Goal: Check status: Check status

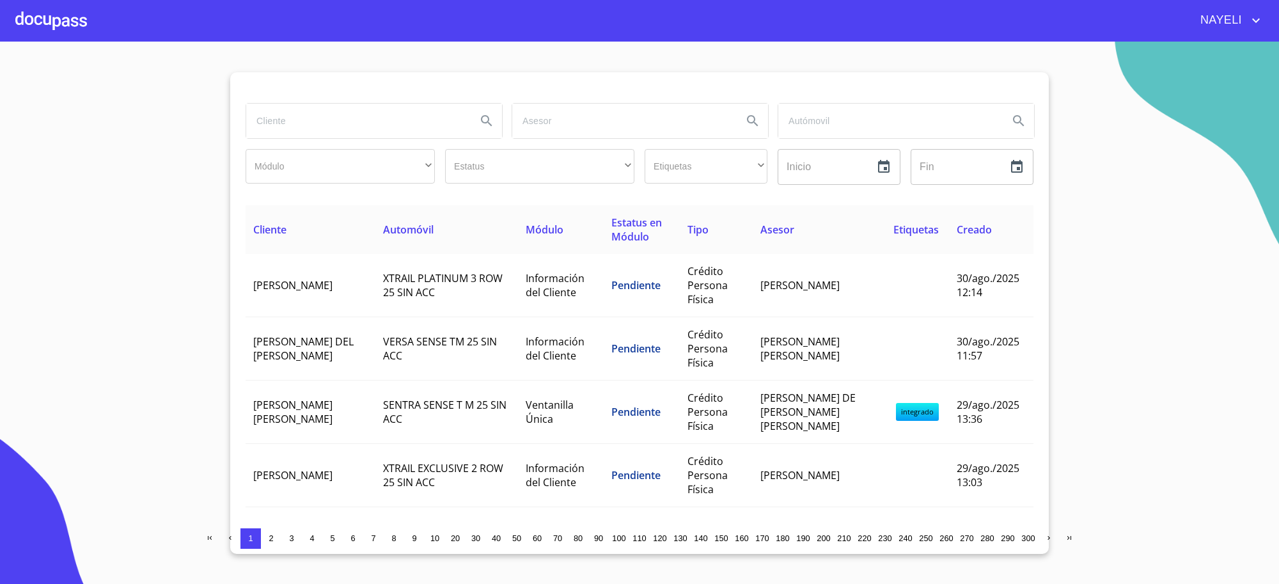
click at [366, 119] on input "search" at bounding box center [356, 121] width 220 height 35
type input "[PERSON_NAME]"
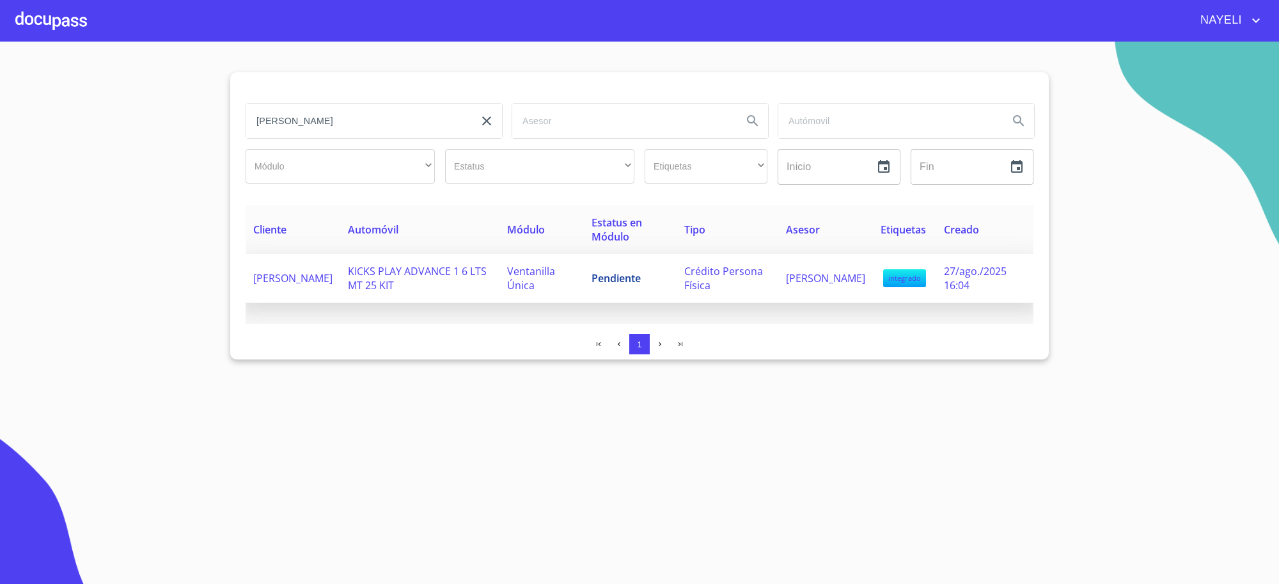
click at [583, 272] on td "Ventanilla Única" at bounding box center [541, 278] width 84 height 49
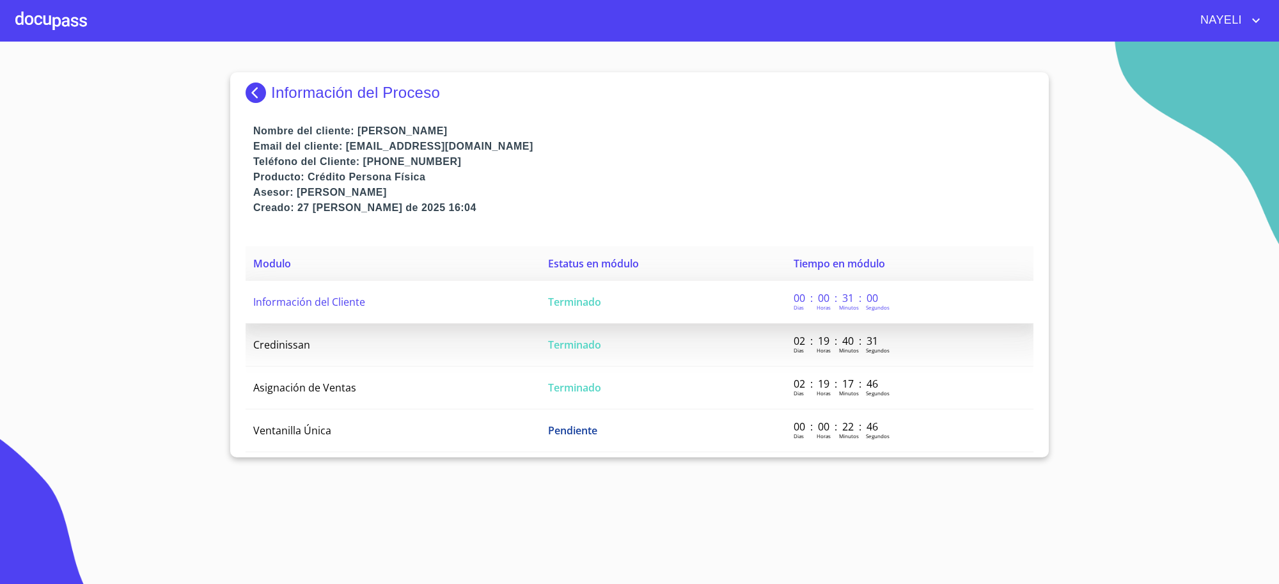
click at [583, 311] on td "Terminado" at bounding box center [663, 302] width 246 height 43
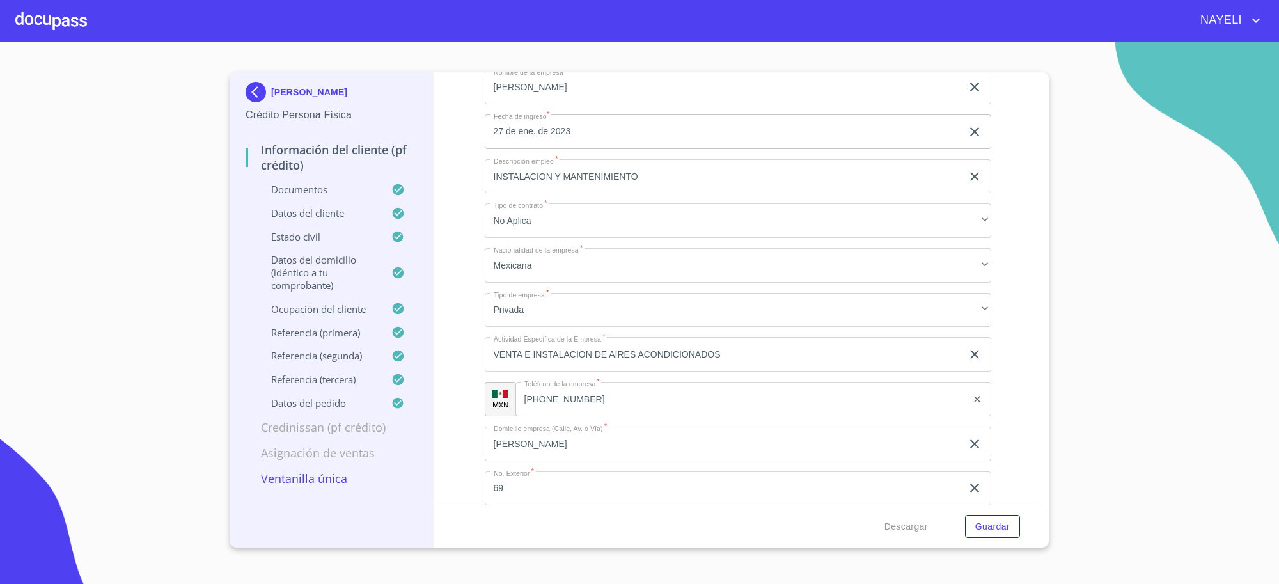
scroll to position [5702, 0]
click at [293, 91] on p "[PERSON_NAME]" at bounding box center [309, 92] width 76 height 10
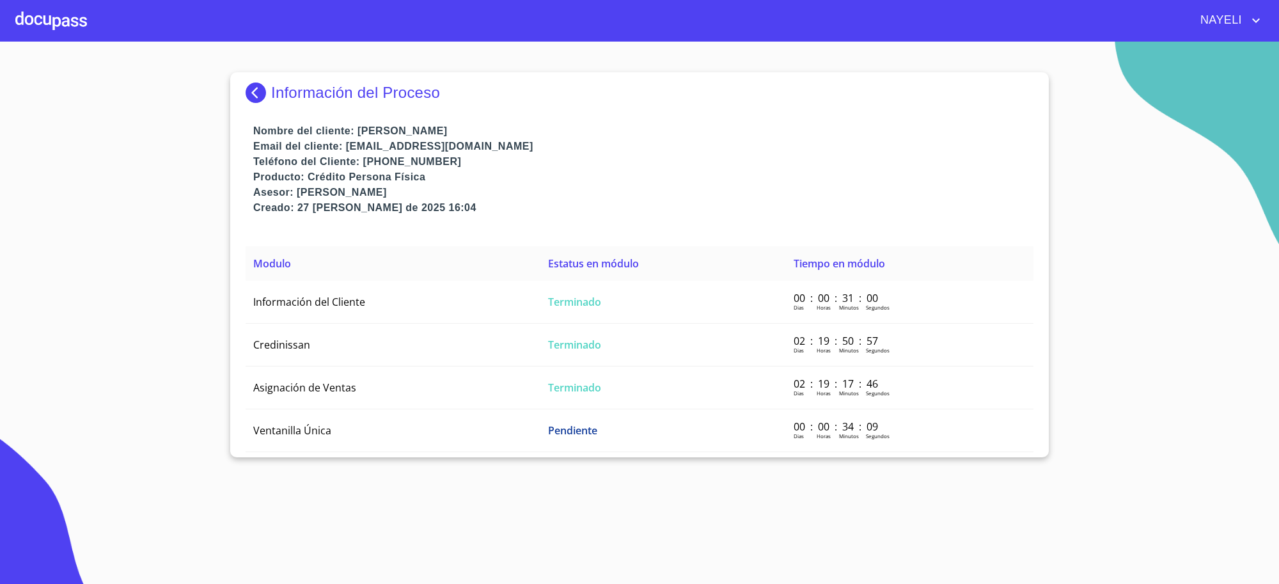
click at [266, 95] on img at bounding box center [259, 92] width 26 height 20
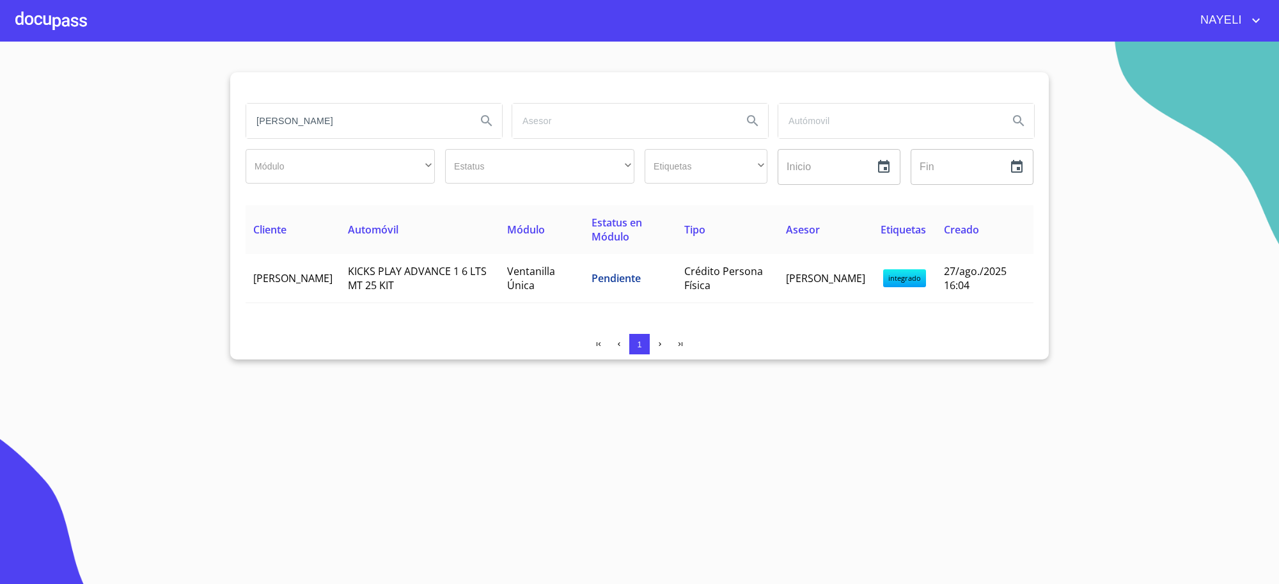
click at [353, 127] on input "[PERSON_NAME]" at bounding box center [356, 121] width 220 height 35
type input "[PERSON_NAME]"
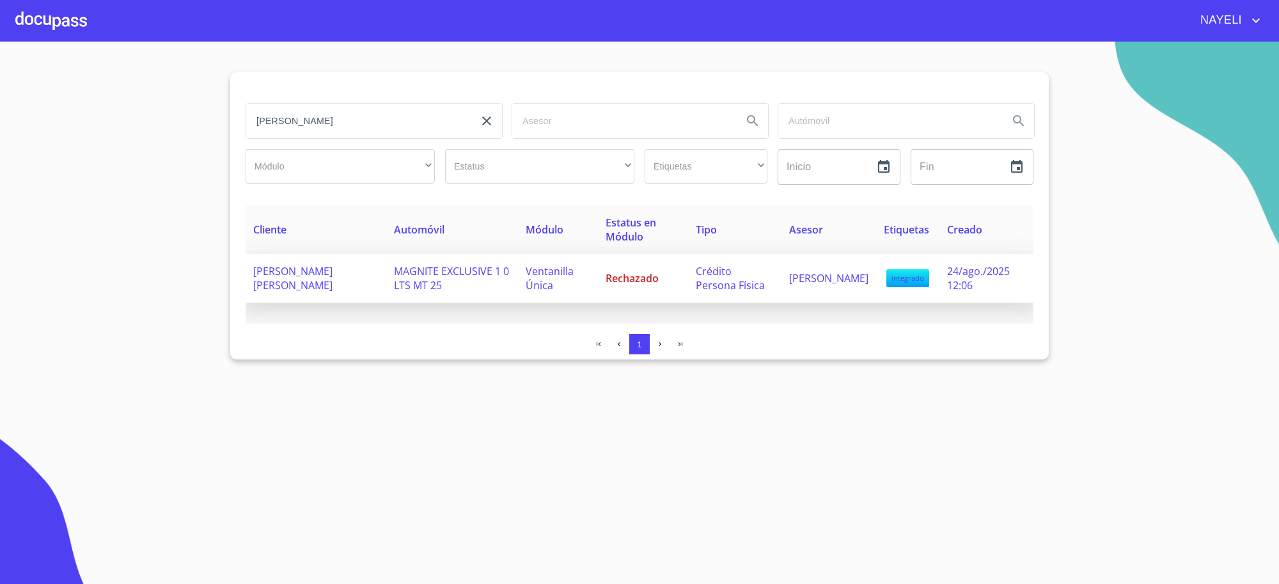
click at [667, 289] on td "Rechazado" at bounding box center [643, 278] width 90 height 49
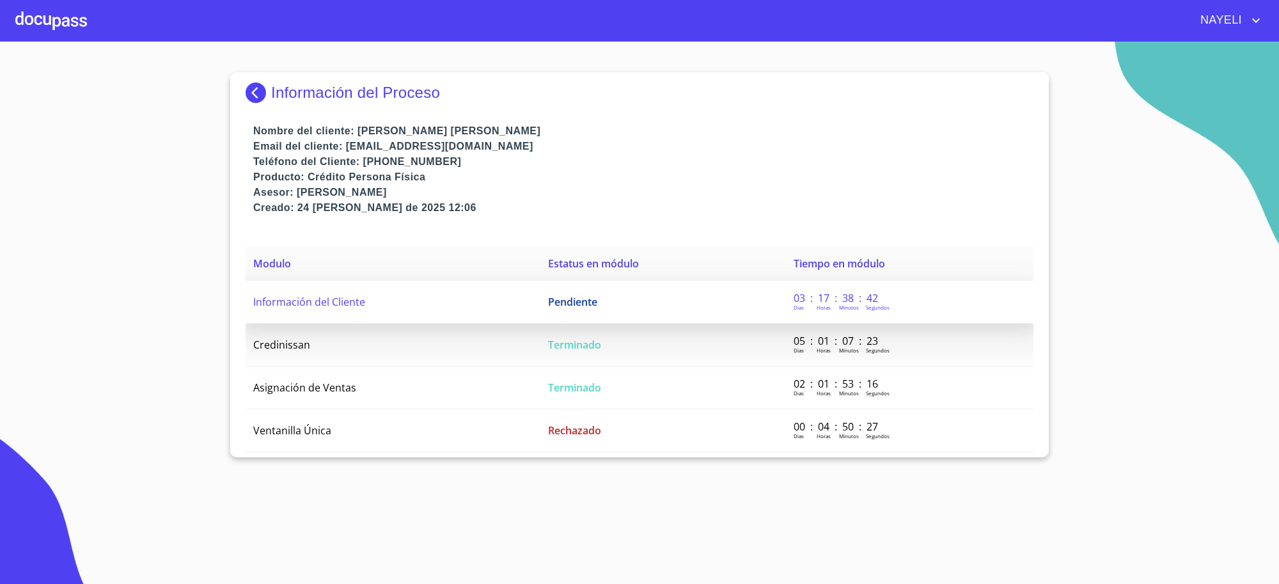
click at [686, 301] on td "Pendiente" at bounding box center [663, 302] width 246 height 43
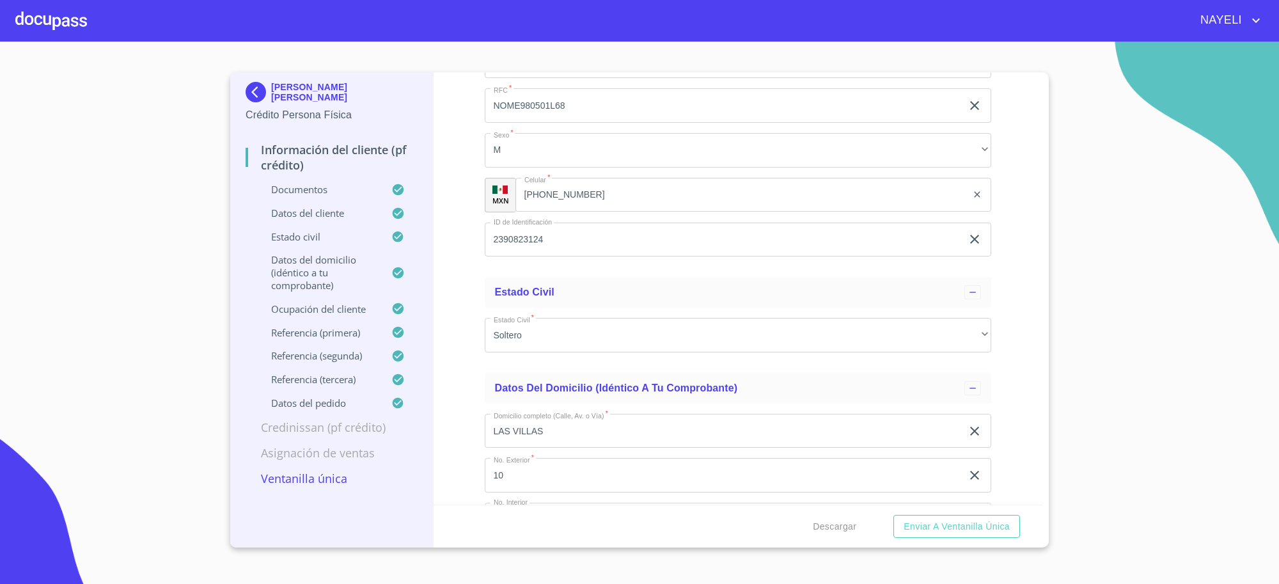
scroll to position [4689, 0]
click at [309, 97] on p "[PERSON_NAME] [PERSON_NAME]" at bounding box center [344, 92] width 146 height 20
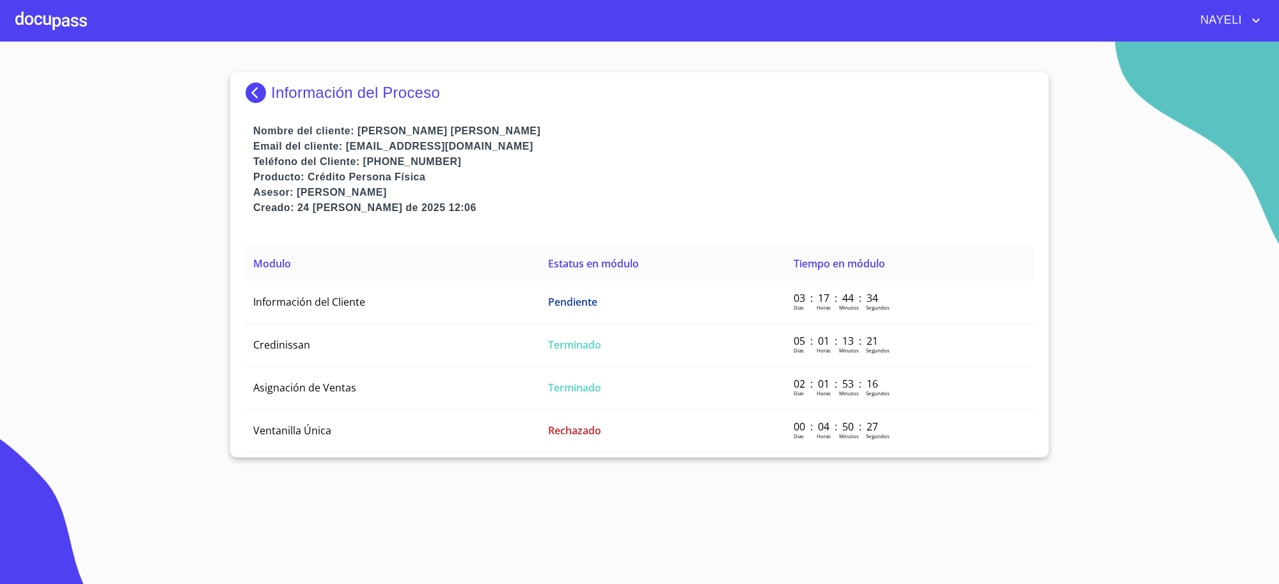
click at [307, 94] on p "Información del Proceso" at bounding box center [355, 93] width 169 height 18
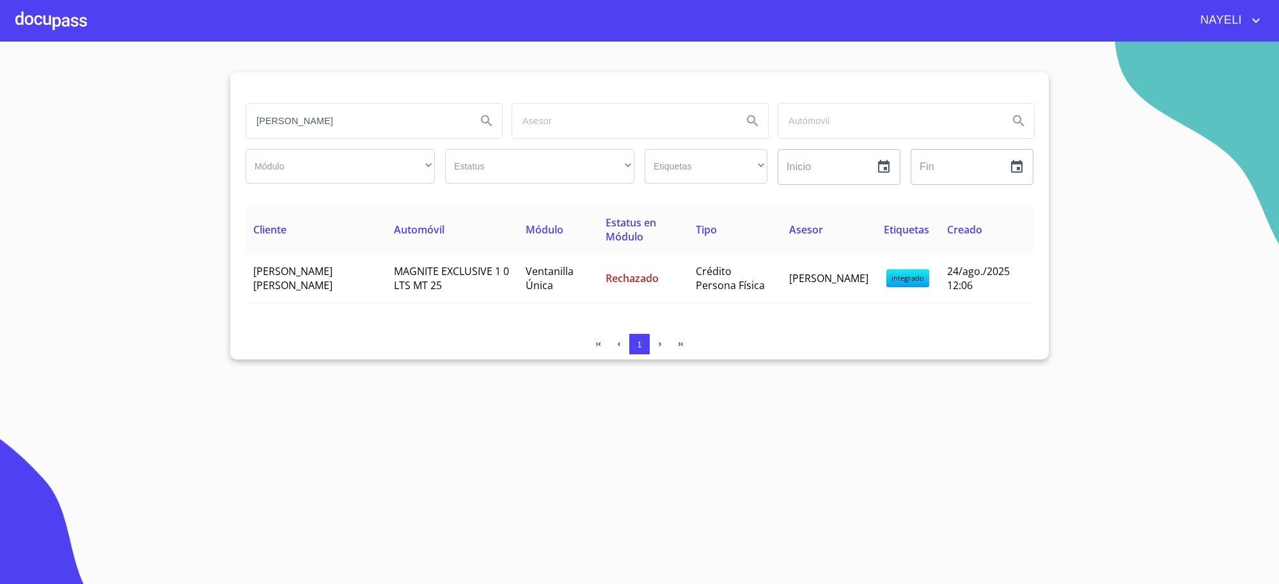
click at [352, 119] on input "[PERSON_NAME]" at bounding box center [356, 121] width 220 height 35
type input "[PERSON_NAME]"
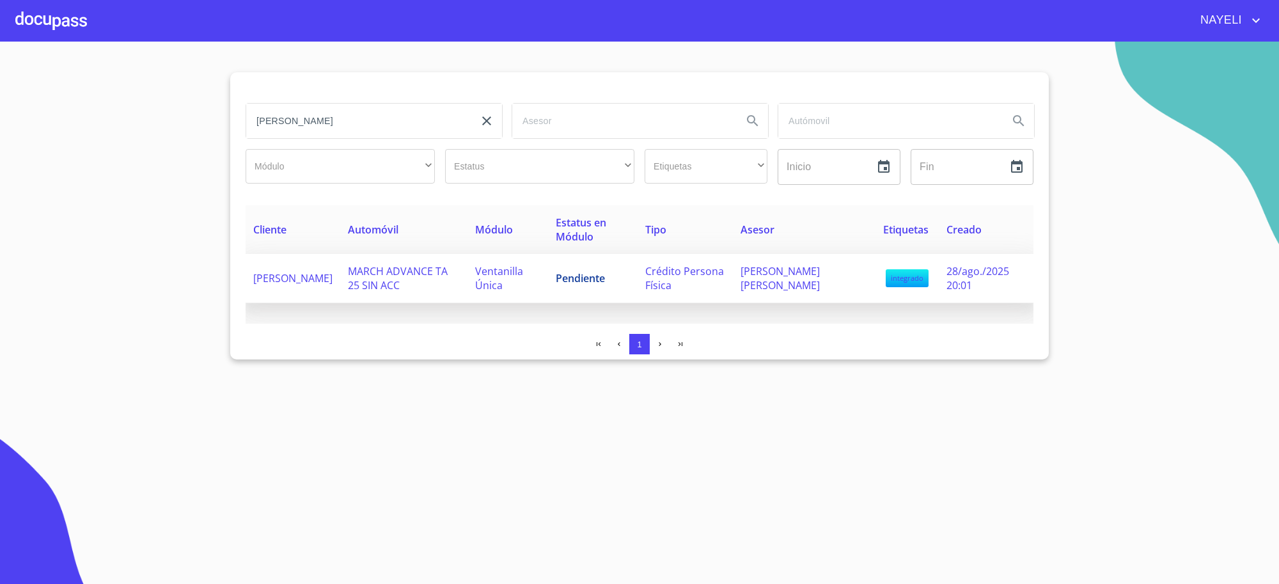
click at [617, 295] on td "Pendiente" at bounding box center [592, 278] width 89 height 49
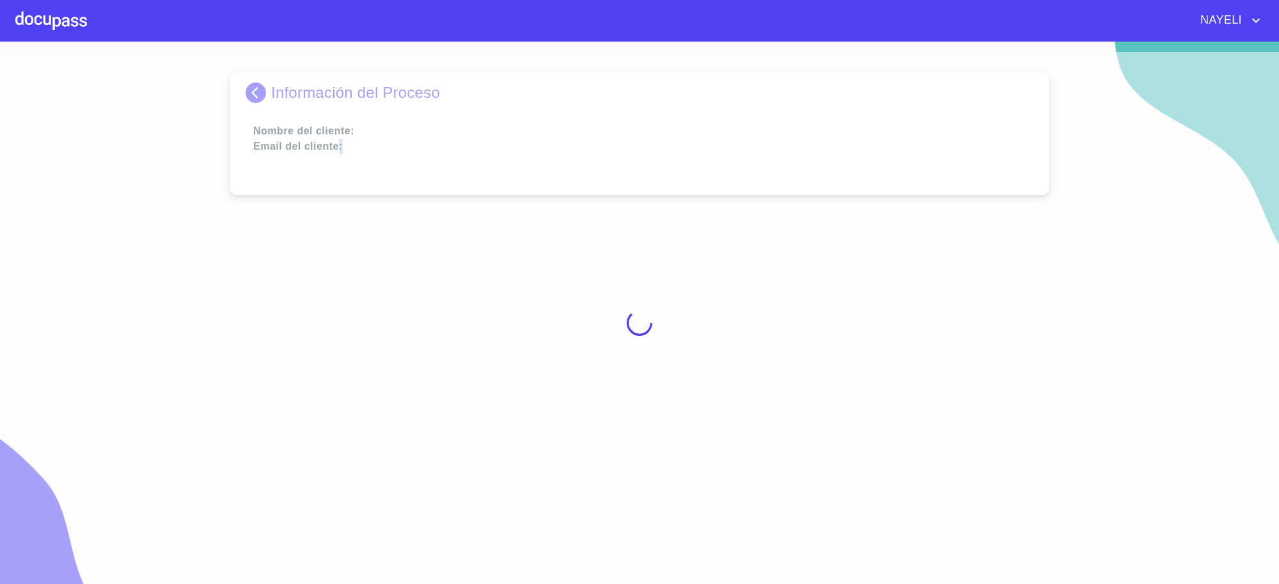
click at [617, 295] on div at bounding box center [639, 323] width 1279 height 542
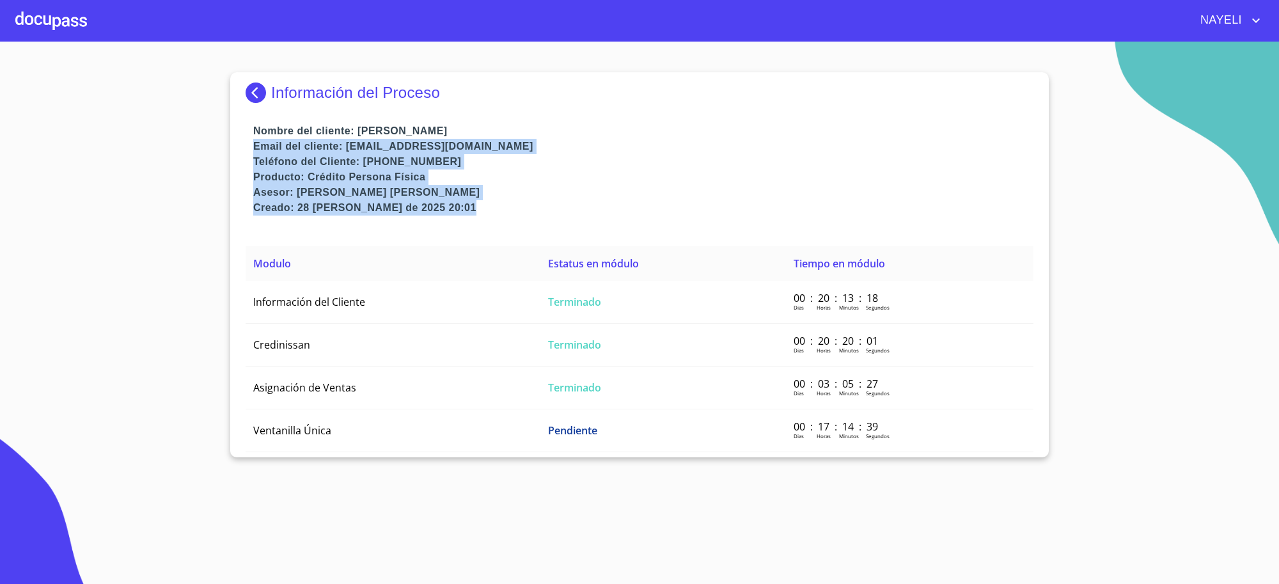
click at [668, 146] on p "Email del cliente: [EMAIL_ADDRESS][DOMAIN_NAME]" at bounding box center [643, 146] width 780 height 15
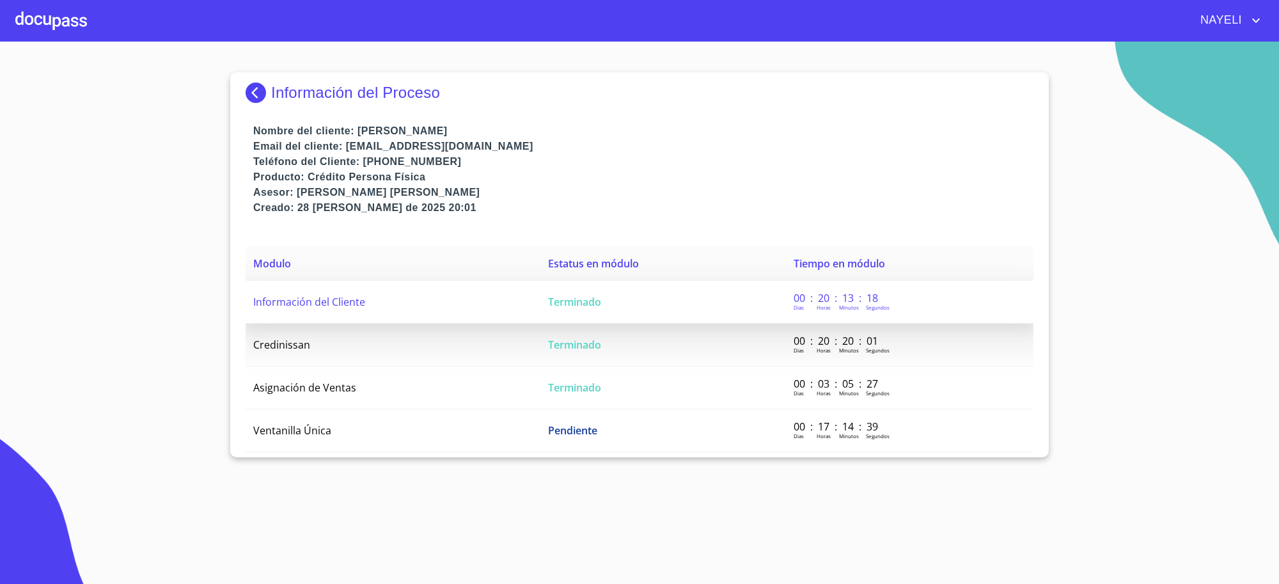
click at [601, 311] on td "Terminado" at bounding box center [663, 302] width 246 height 43
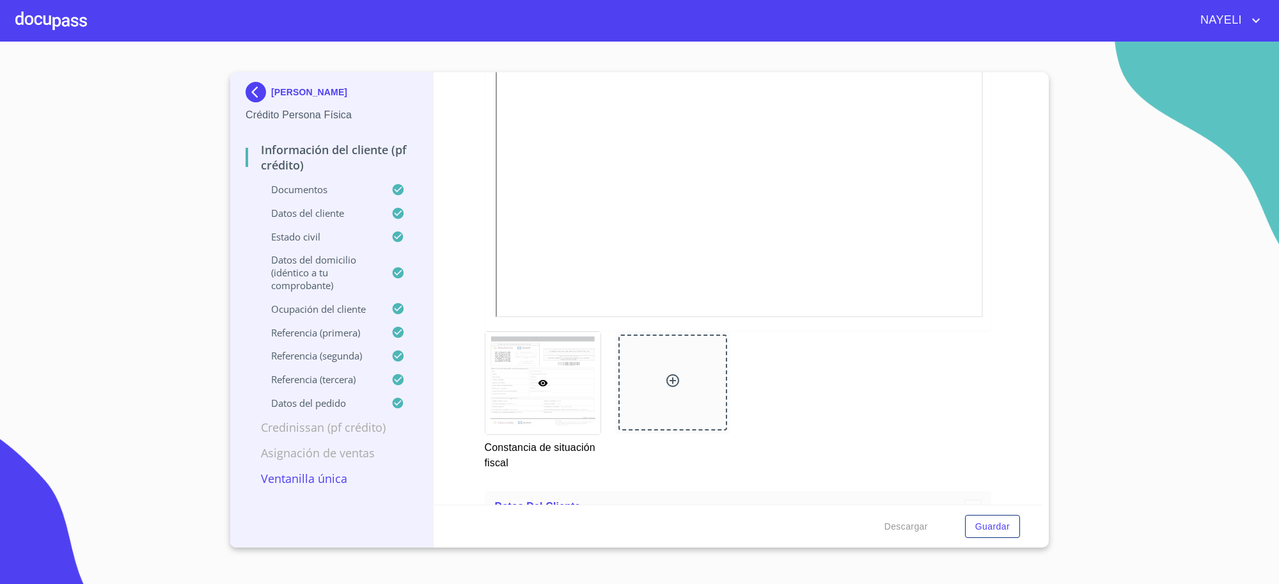
scroll to position [3837, 0]
click at [247, 100] on img at bounding box center [259, 92] width 26 height 20
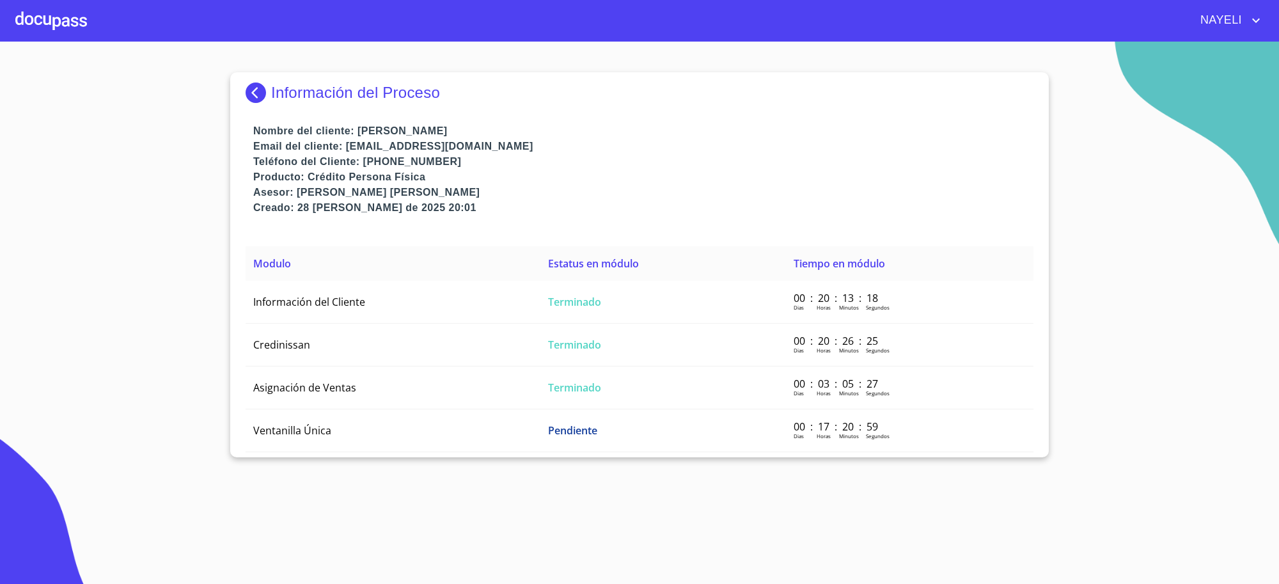
click at [247, 100] on img at bounding box center [259, 92] width 26 height 20
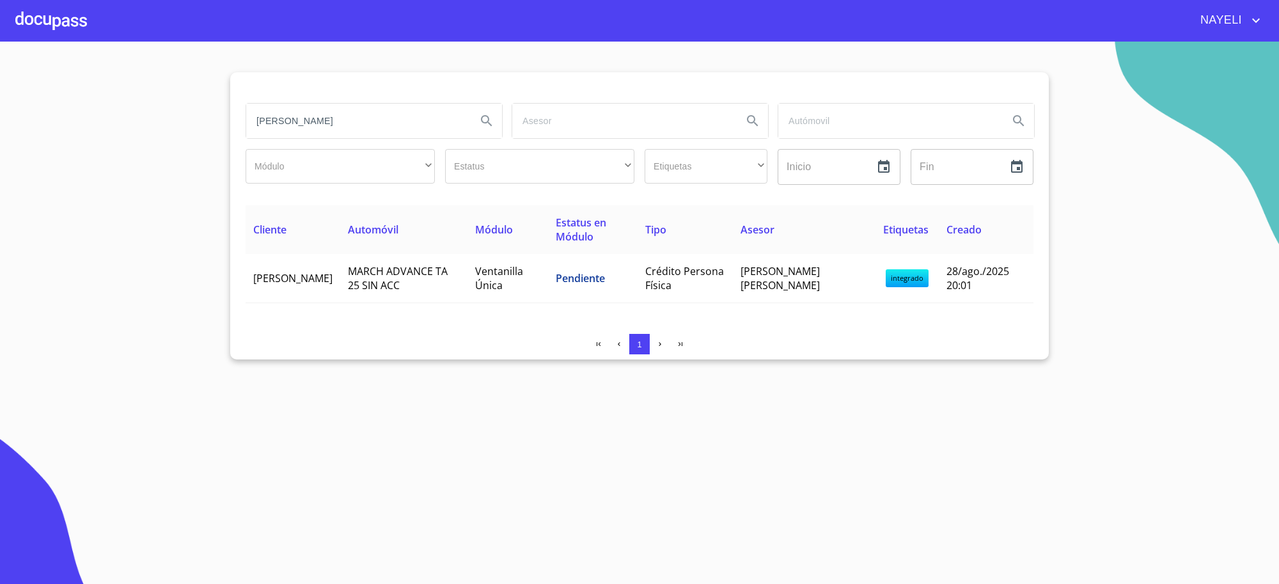
click at [334, 120] on input "[PERSON_NAME]" at bounding box center [356, 121] width 220 height 35
type input "[PERSON_NAME] [PERSON_NAME]"
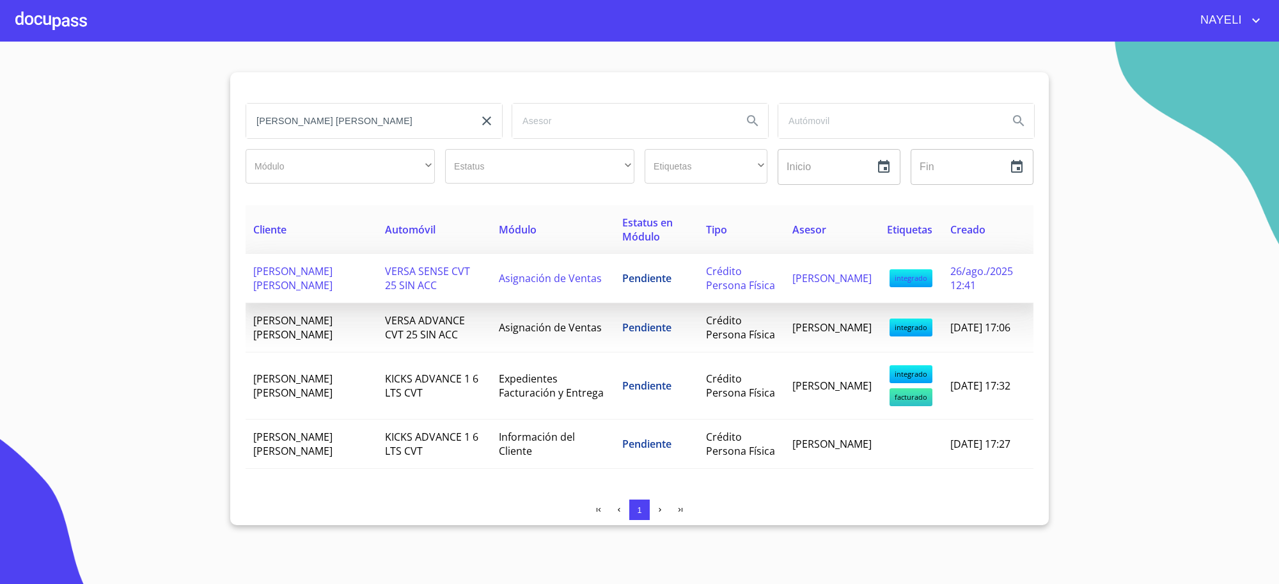
click at [529, 279] on span "Asignación de Ventas" at bounding box center [550, 278] width 103 height 14
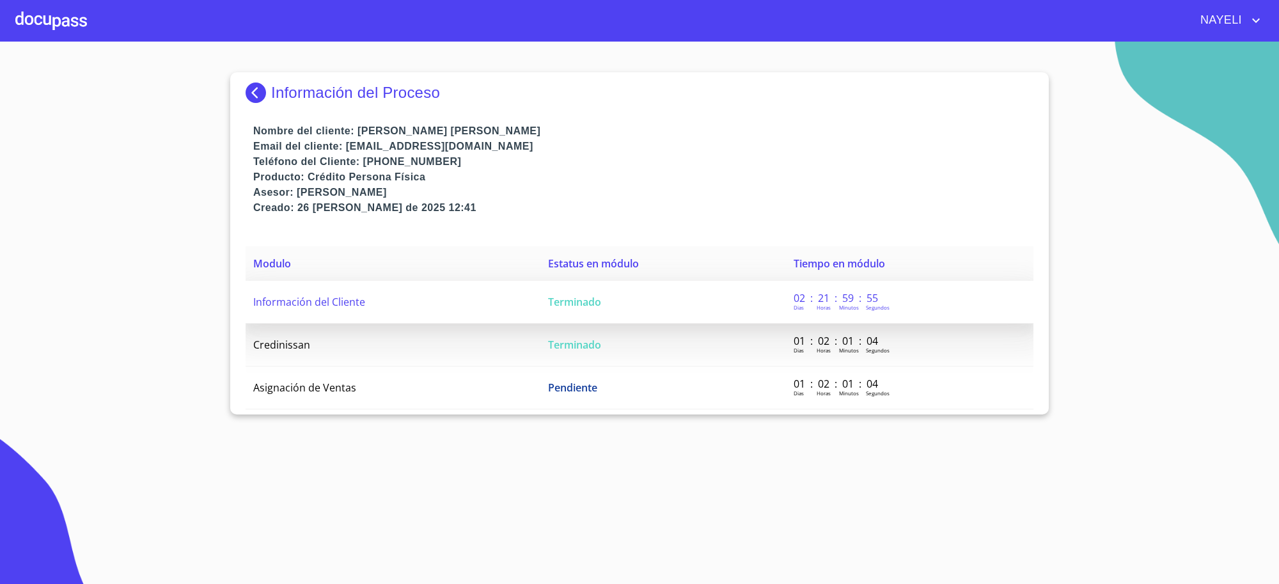
click at [542, 288] on td "Terminado" at bounding box center [663, 302] width 246 height 43
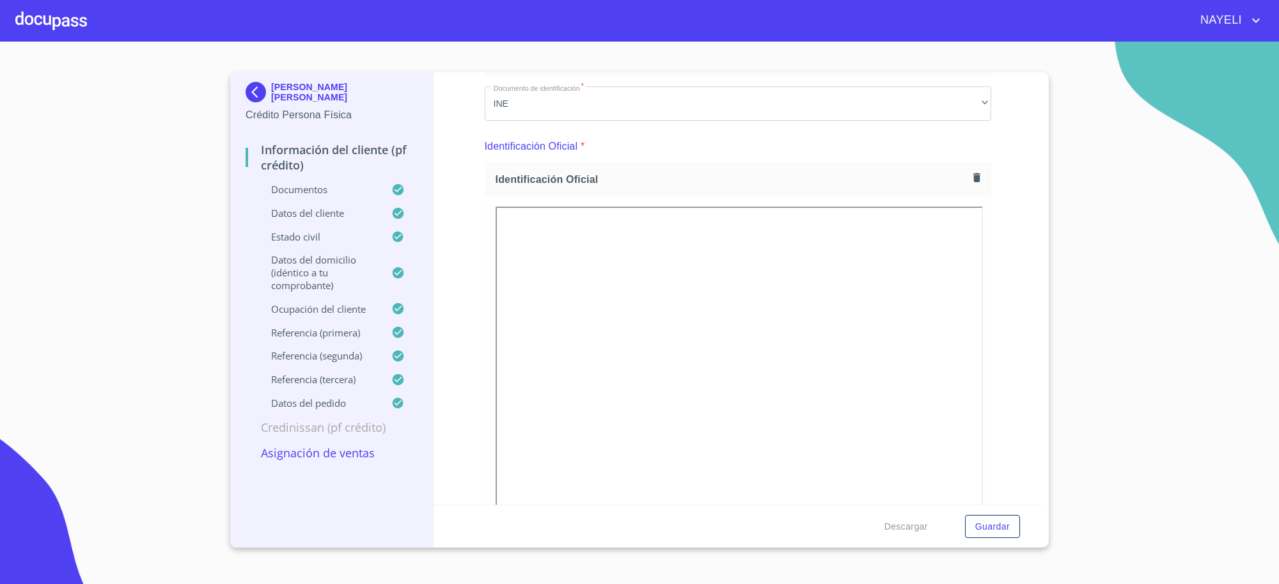
scroll to position [106, 0]
click at [257, 93] on img at bounding box center [259, 92] width 26 height 20
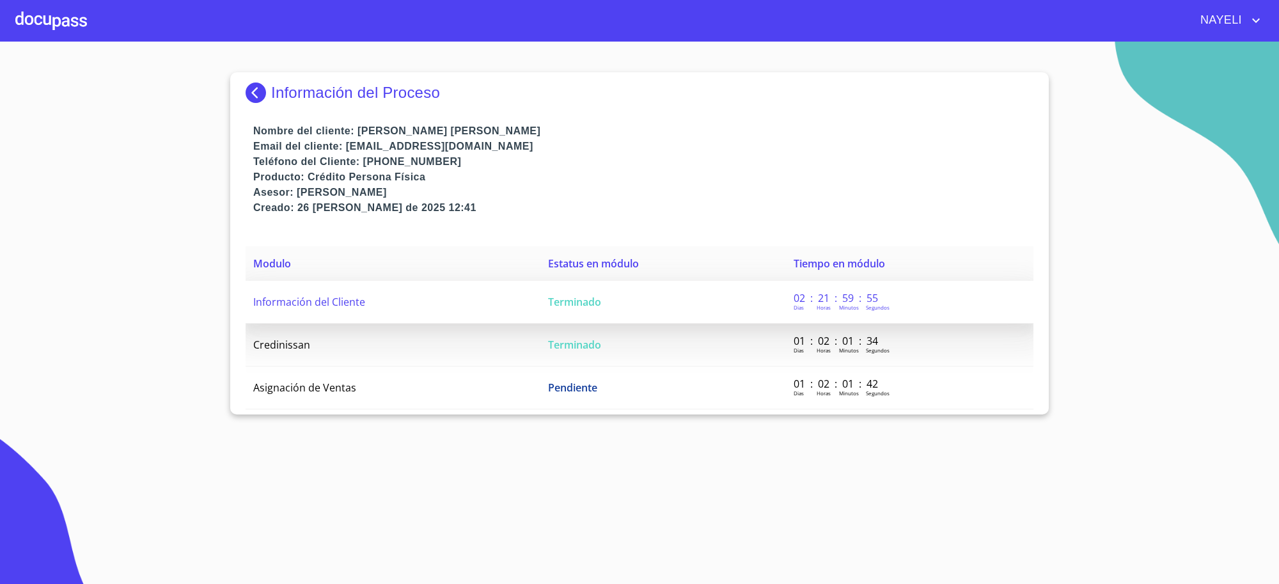
click at [627, 311] on td "Terminado" at bounding box center [663, 302] width 246 height 43
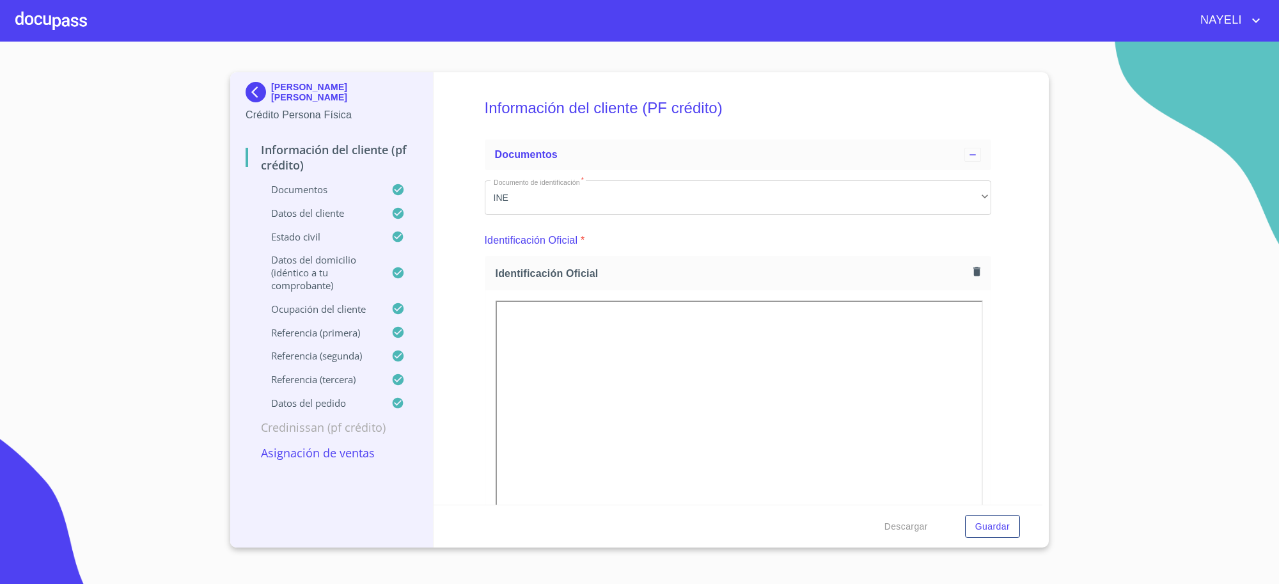
click at [251, 109] on p "Crédito Persona Física" at bounding box center [332, 114] width 172 height 15
click at [256, 98] on img at bounding box center [259, 92] width 26 height 20
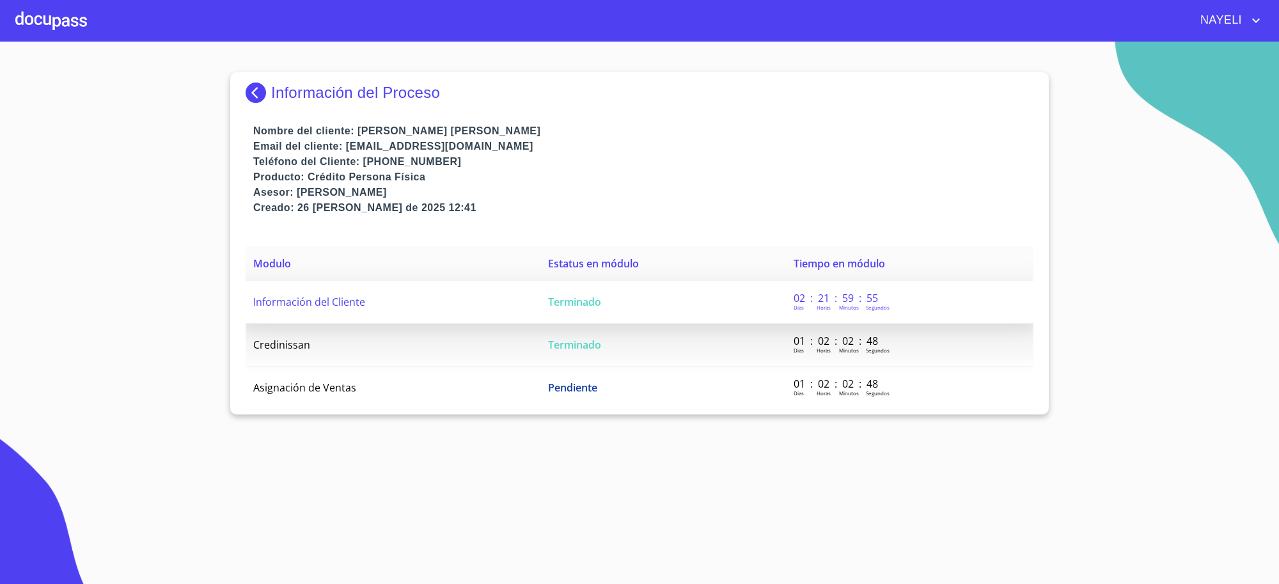
click at [584, 304] on span "Terminado" at bounding box center [574, 302] width 53 height 14
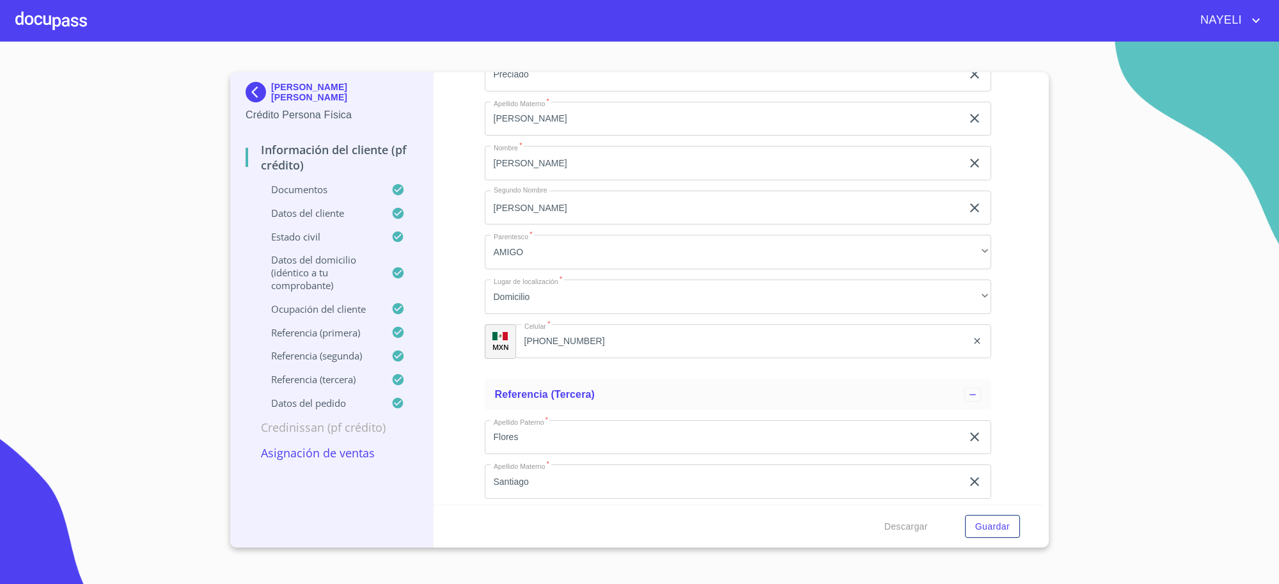
scroll to position [7103, 0]
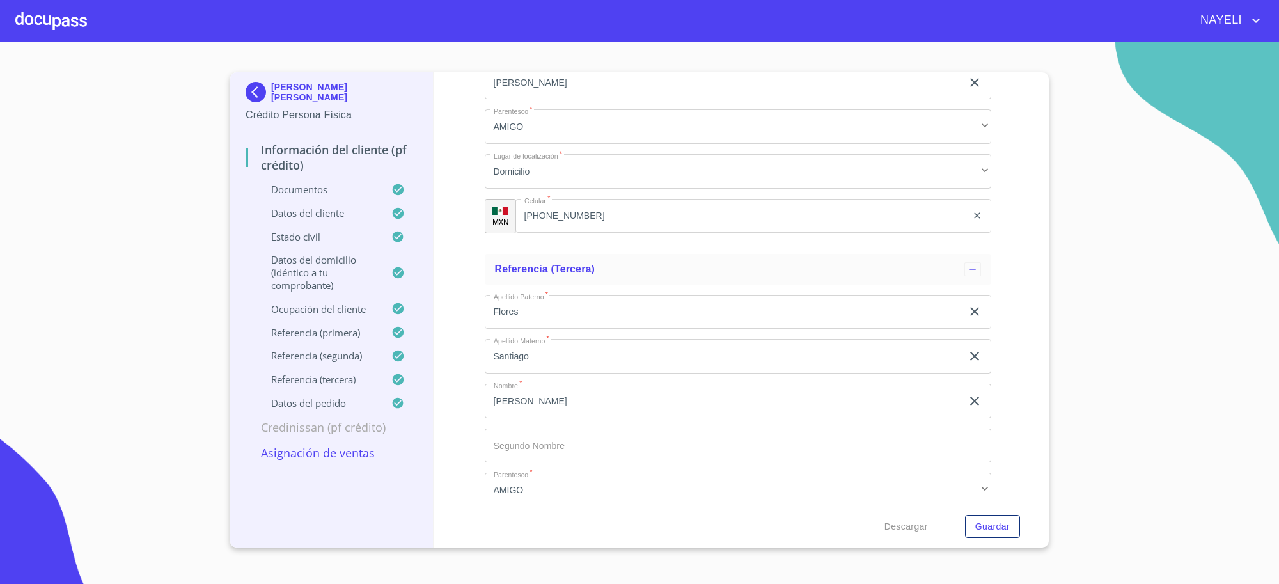
click at [1040, 505] on div "Descargar Guardar" at bounding box center [738, 526] width 609 height 43
click at [260, 100] on img at bounding box center [259, 92] width 26 height 20
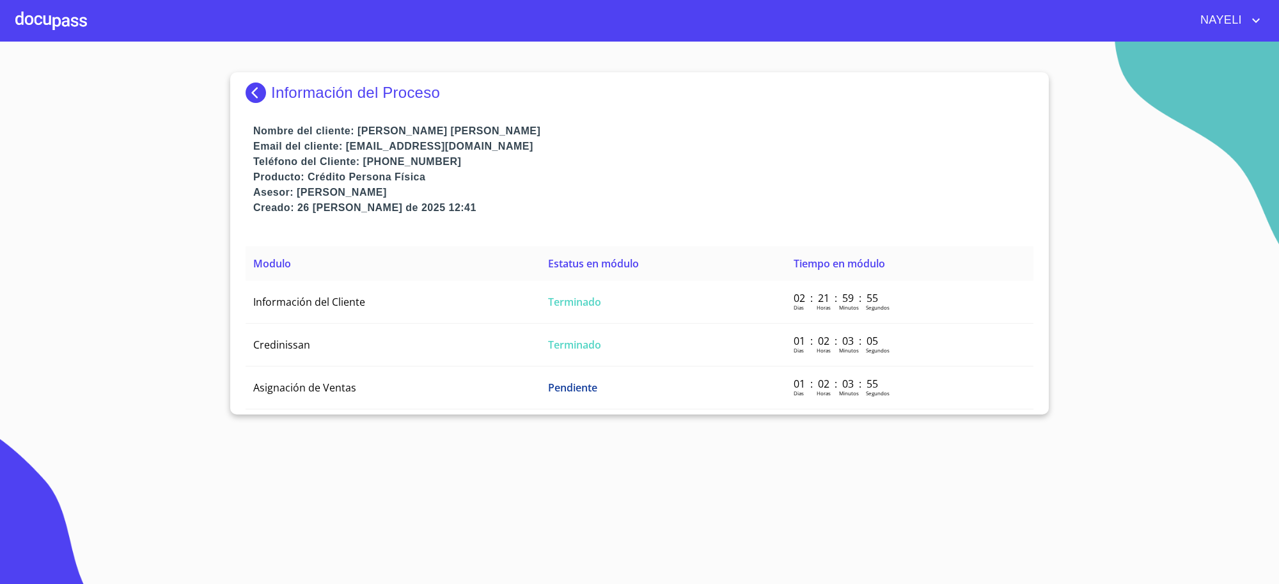
click at [254, 97] on img at bounding box center [259, 92] width 26 height 20
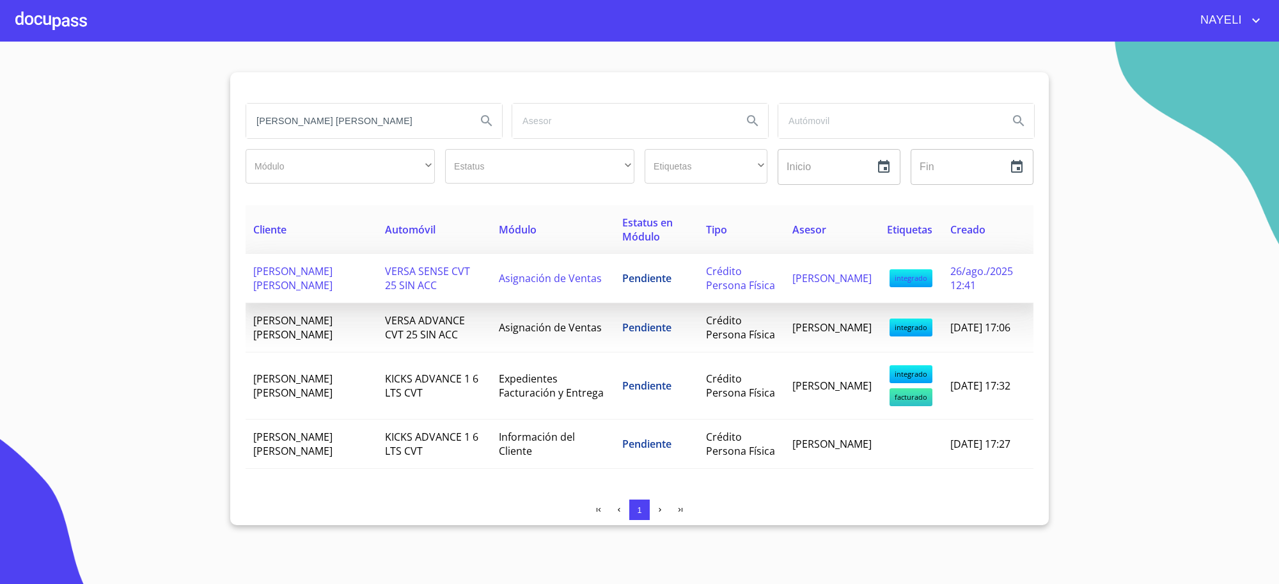
click at [627, 267] on td "Pendiente" at bounding box center [657, 278] width 84 height 49
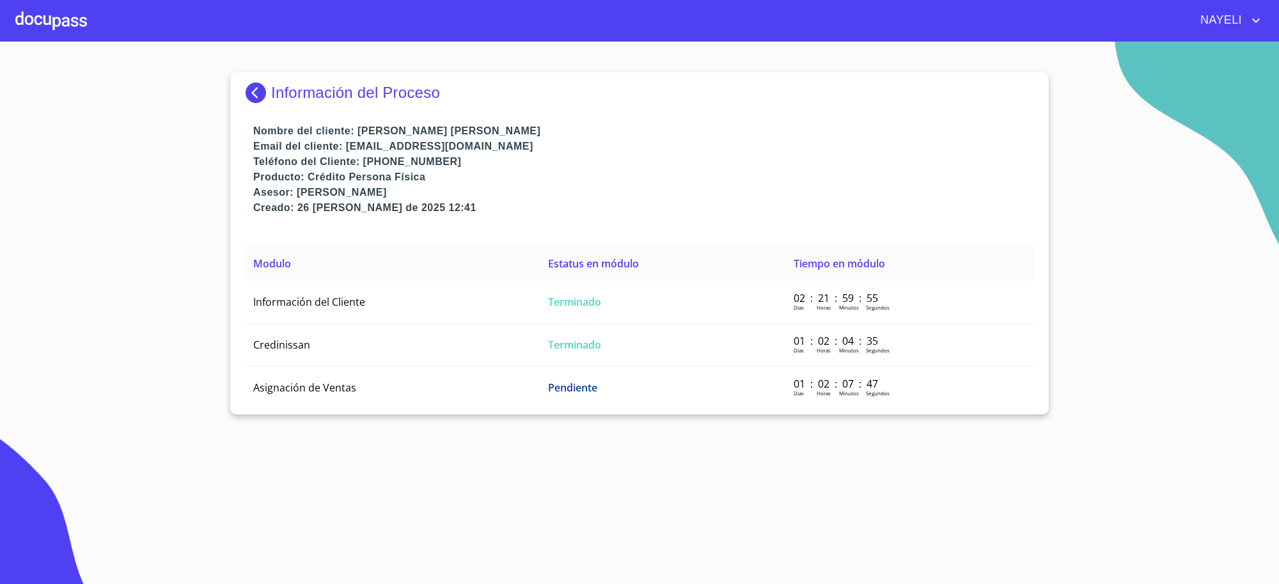
click at [307, 91] on p "Información del Proceso" at bounding box center [355, 93] width 169 height 18
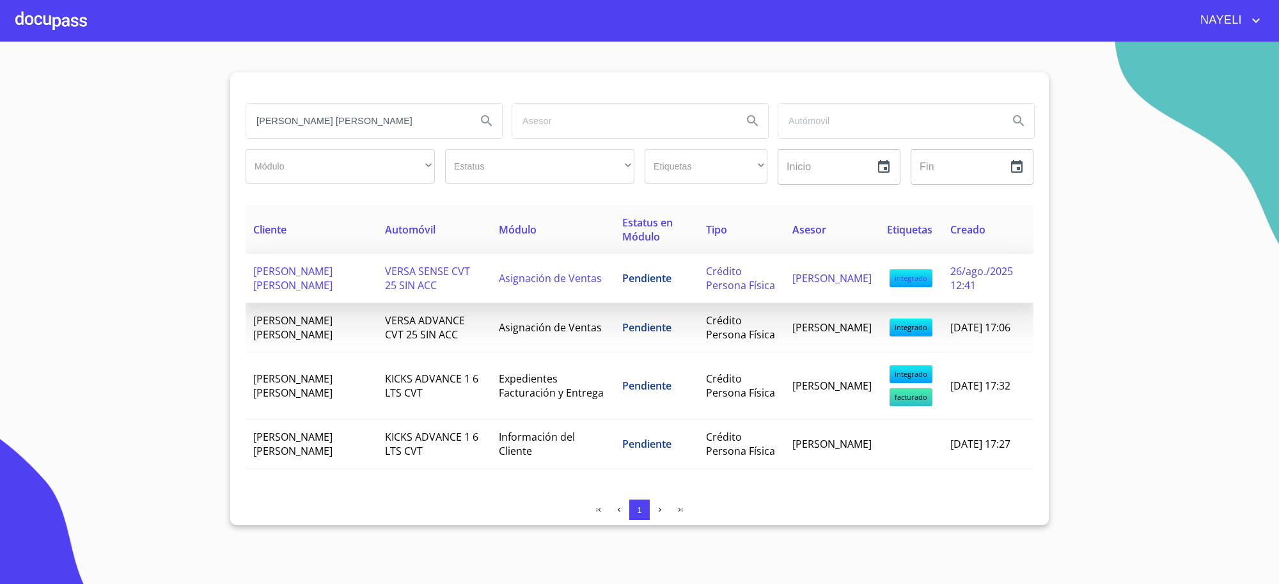
click at [625, 279] on span "Pendiente" at bounding box center [646, 278] width 49 height 14
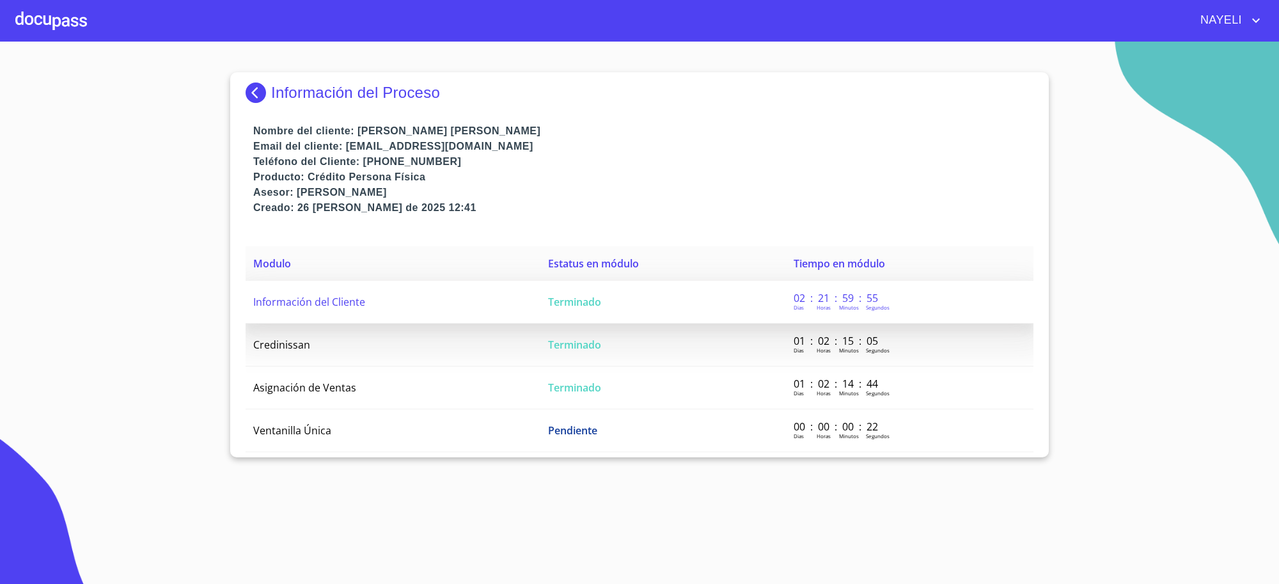
click at [608, 298] on td "Terminado" at bounding box center [663, 302] width 246 height 43
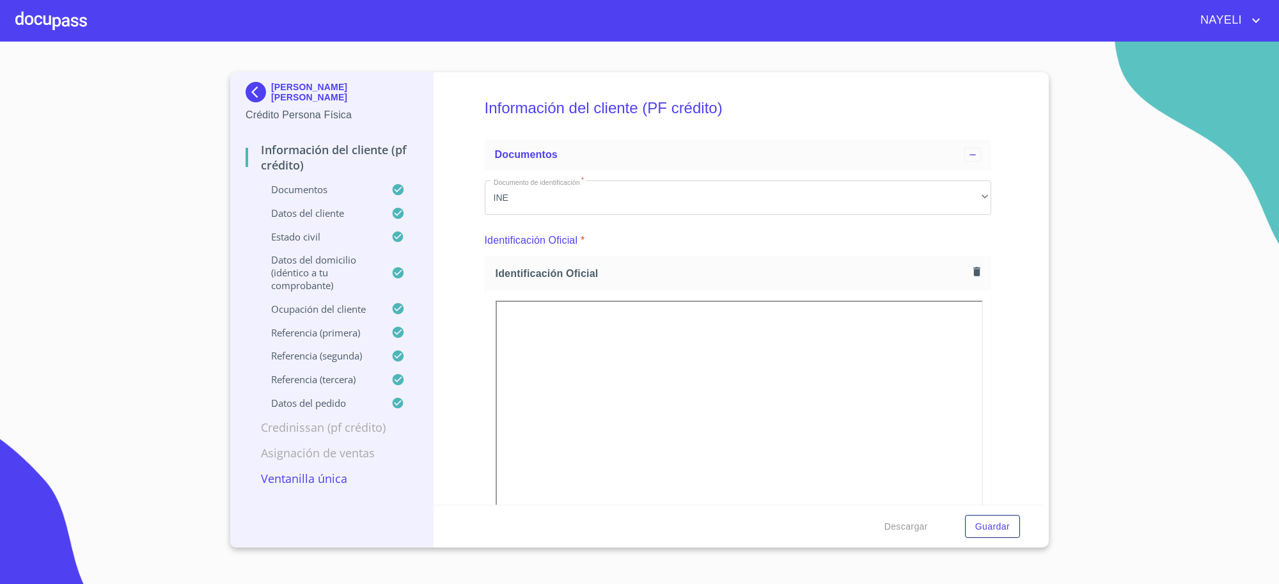
click at [860, 276] on span "Identificación Oficial" at bounding box center [732, 273] width 473 height 13
click at [971, 275] on icon "button" at bounding box center [977, 271] width 12 height 12
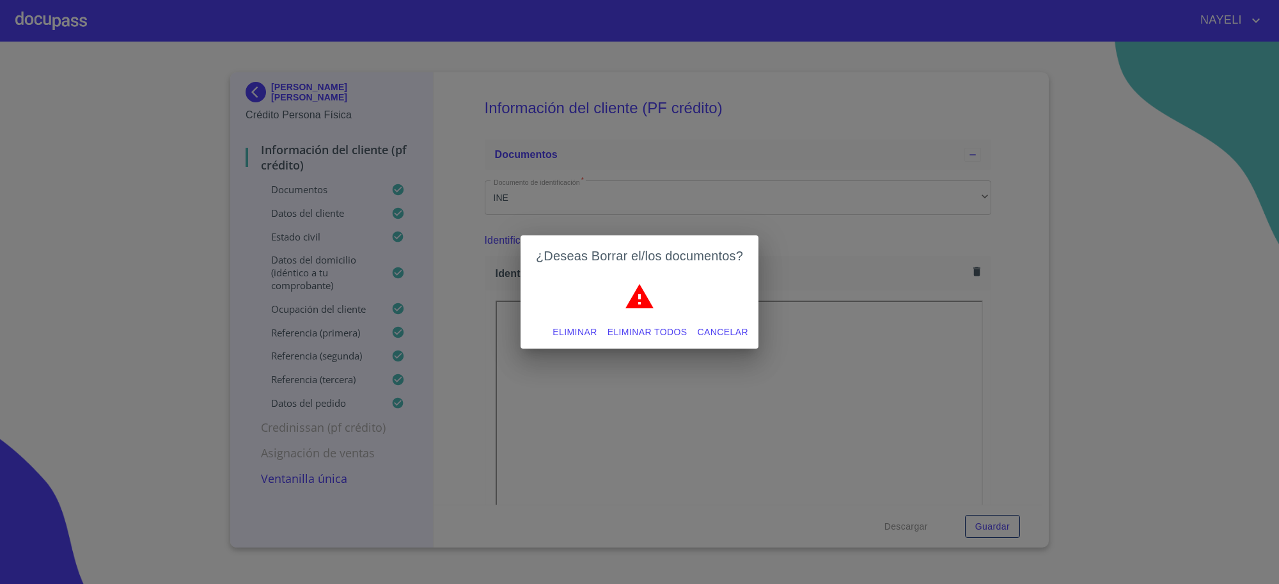
click at [814, 291] on div "¿Deseas Borrar el/los documentos? Eliminar Eliminar todos Cancelar" at bounding box center [639, 292] width 1279 height 584
click at [737, 327] on span "Cancelar" at bounding box center [723, 332] width 51 height 16
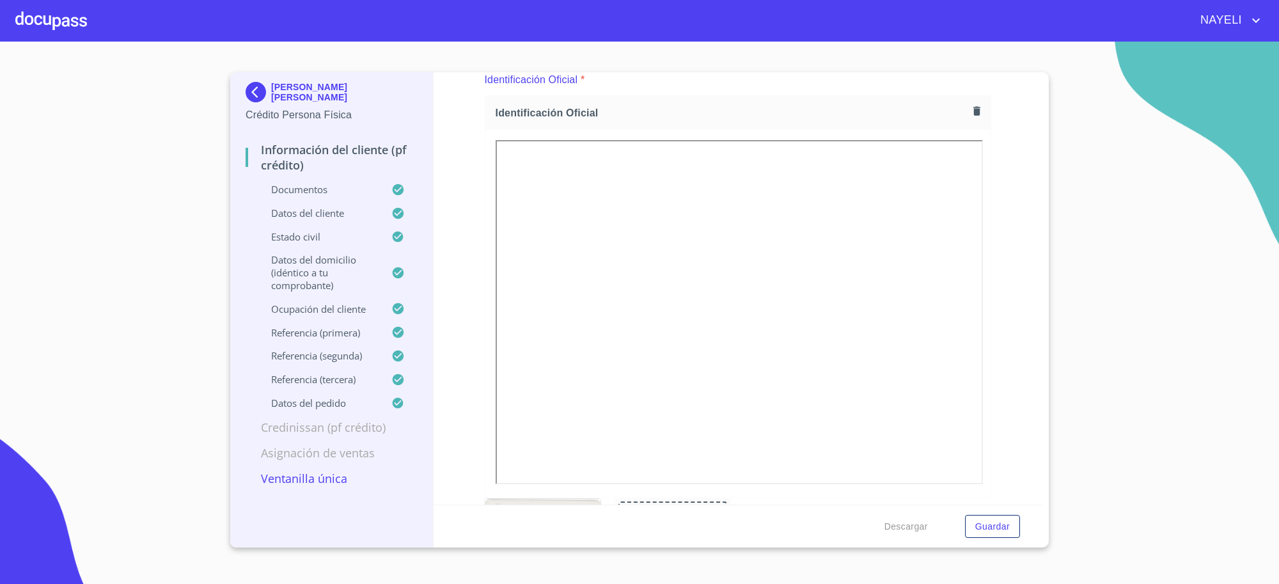
scroll to position [160, 0]
click at [992, 393] on div "Información del cliente (PF crédito) Documentos Documento de identificación   *…" at bounding box center [738, 288] width 609 height 432
click at [988, 363] on div "Información del cliente (PF crédito) Documentos Documento de identificación   *…" at bounding box center [738, 288] width 609 height 432
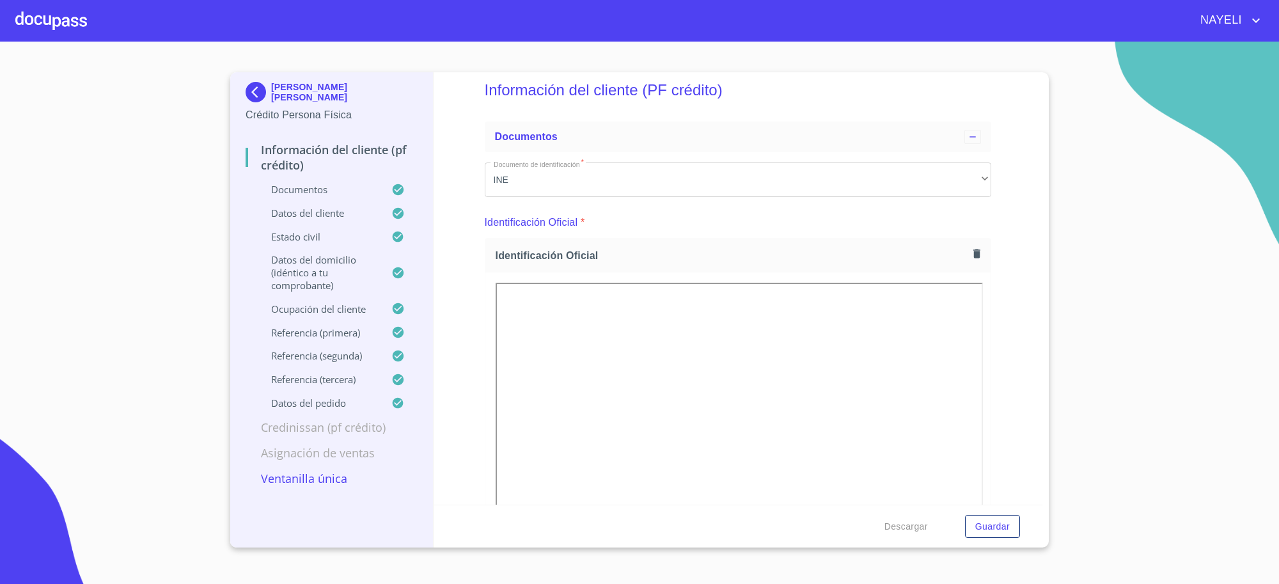
scroll to position [0, 0]
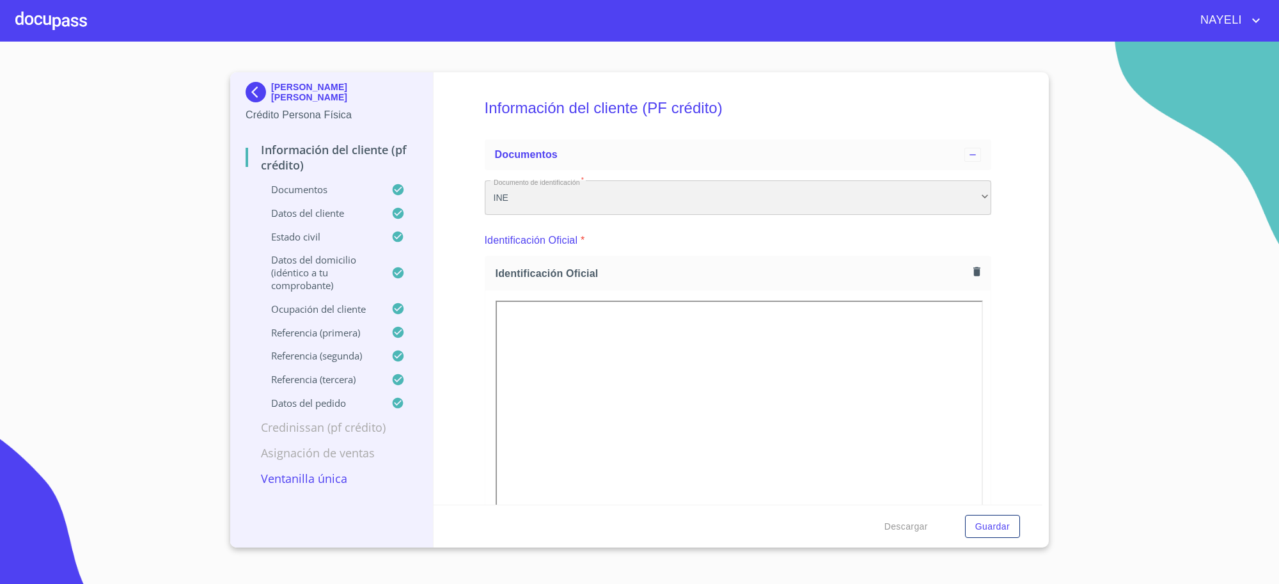
click at [971, 196] on div "INE" at bounding box center [738, 197] width 507 height 35
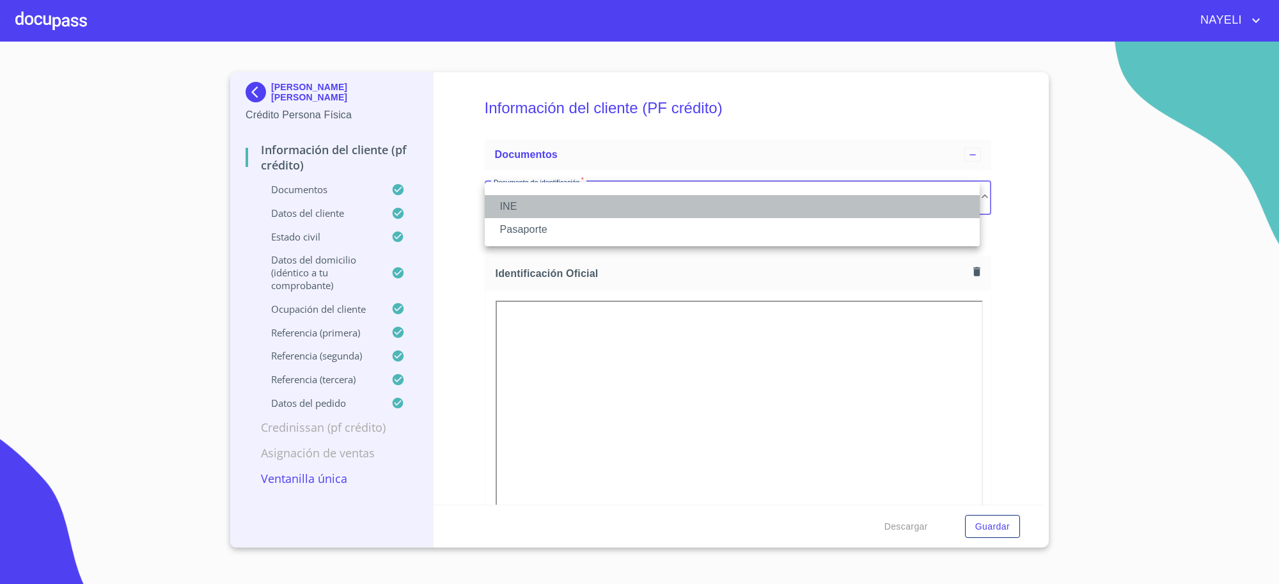
click at [971, 196] on li "INE" at bounding box center [732, 206] width 495 height 23
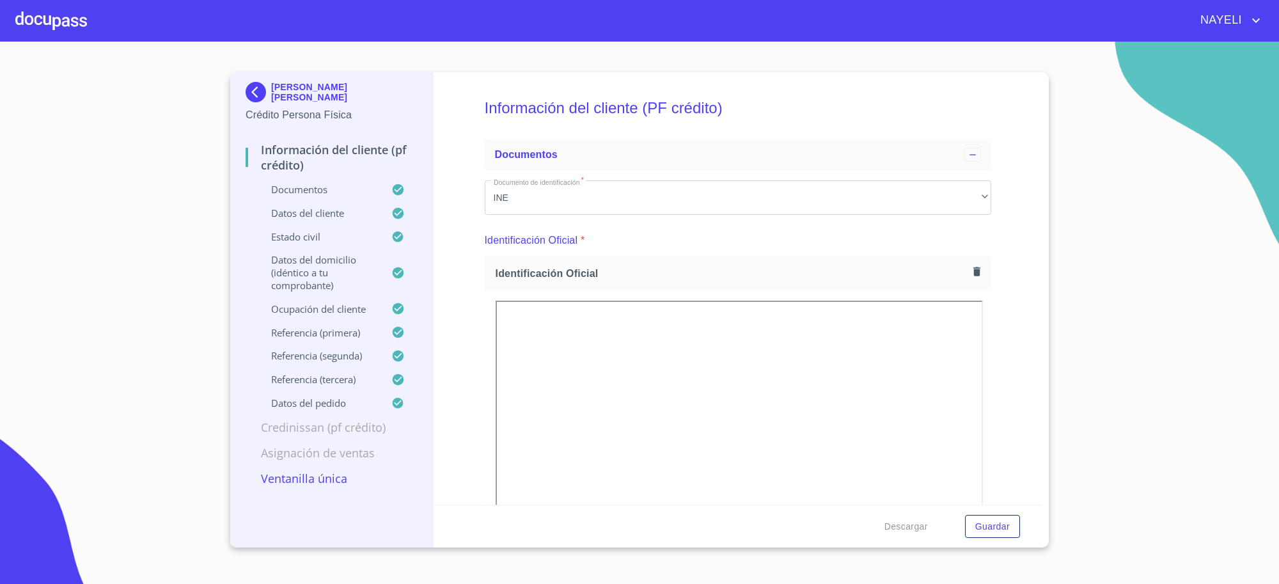
click at [263, 93] on img at bounding box center [259, 92] width 26 height 20
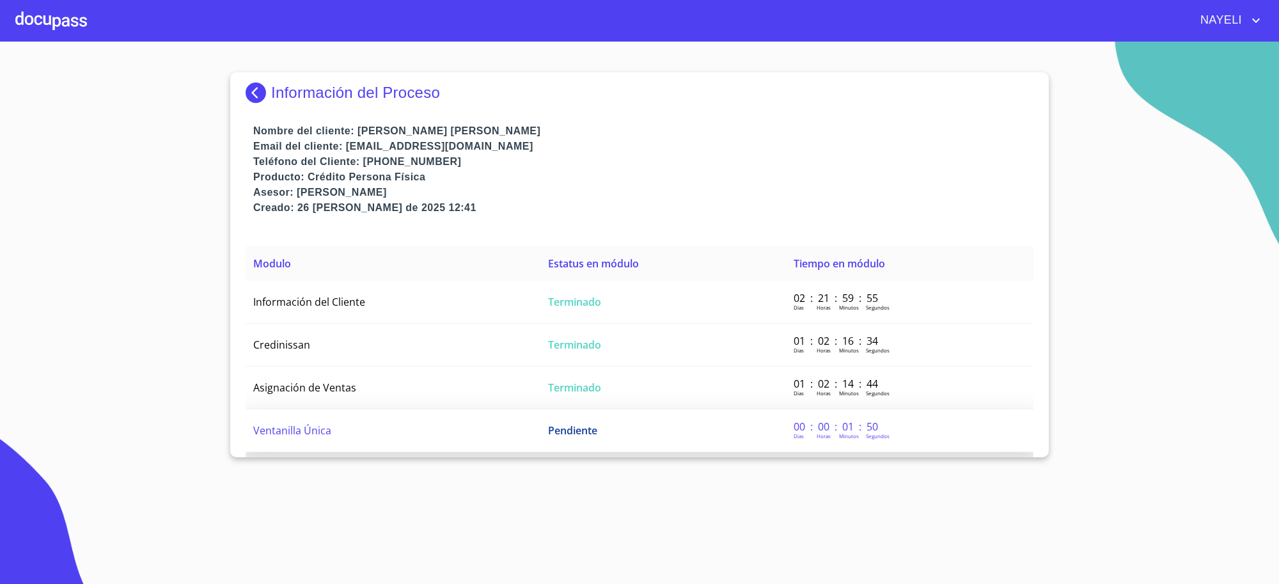
click at [557, 446] on td "Pendiente" at bounding box center [663, 430] width 246 height 43
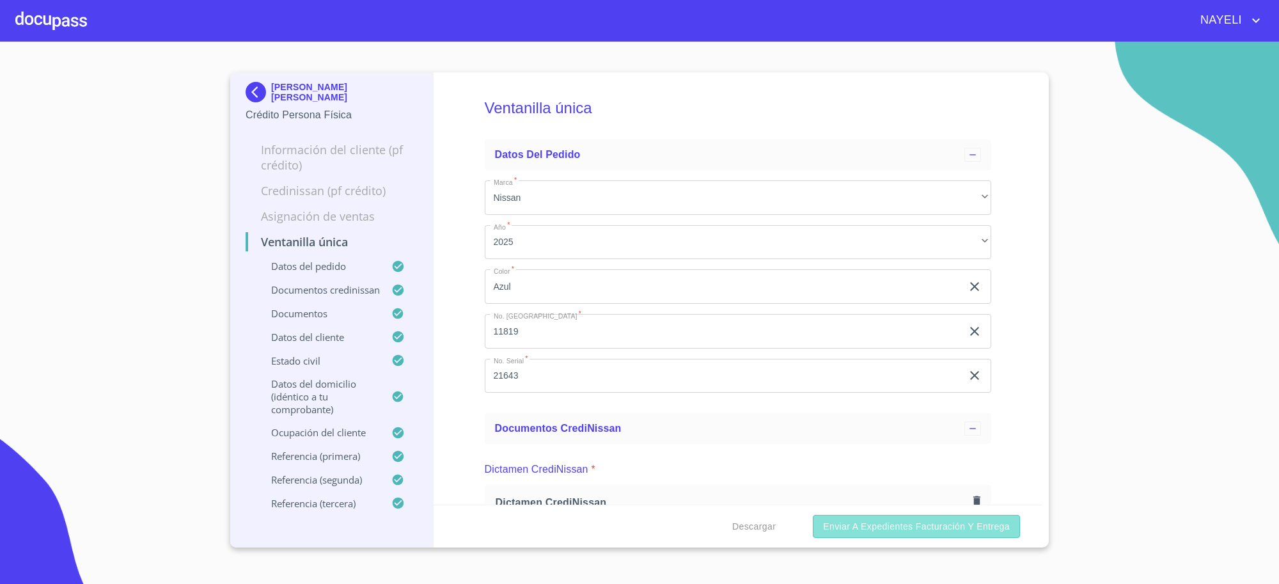
click at [904, 538] on button "Enviar a Expedientes Facturación y Entrega" at bounding box center [916, 527] width 207 height 24
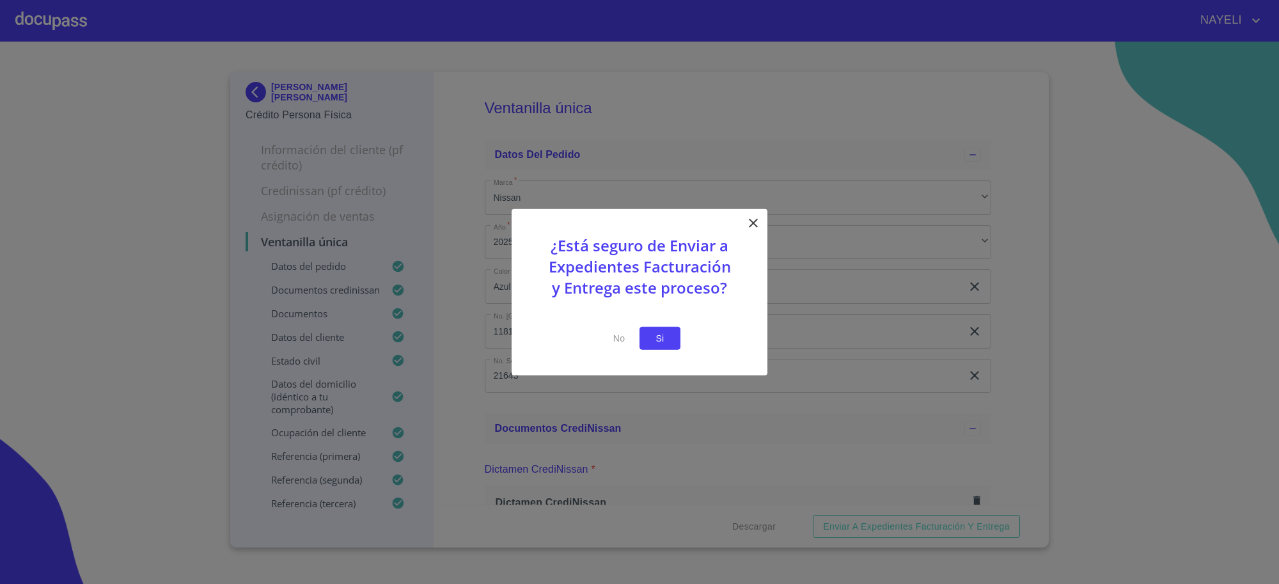
click at [647, 336] on button "Si" at bounding box center [659, 338] width 41 height 24
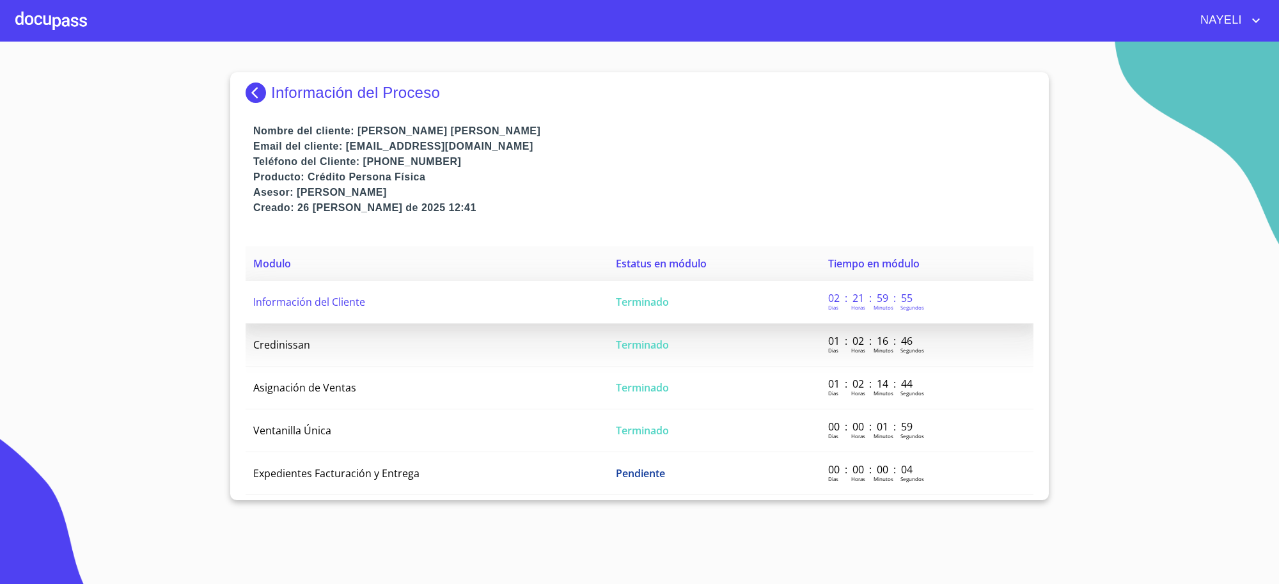
click at [645, 311] on td "Terminado" at bounding box center [714, 302] width 212 height 43
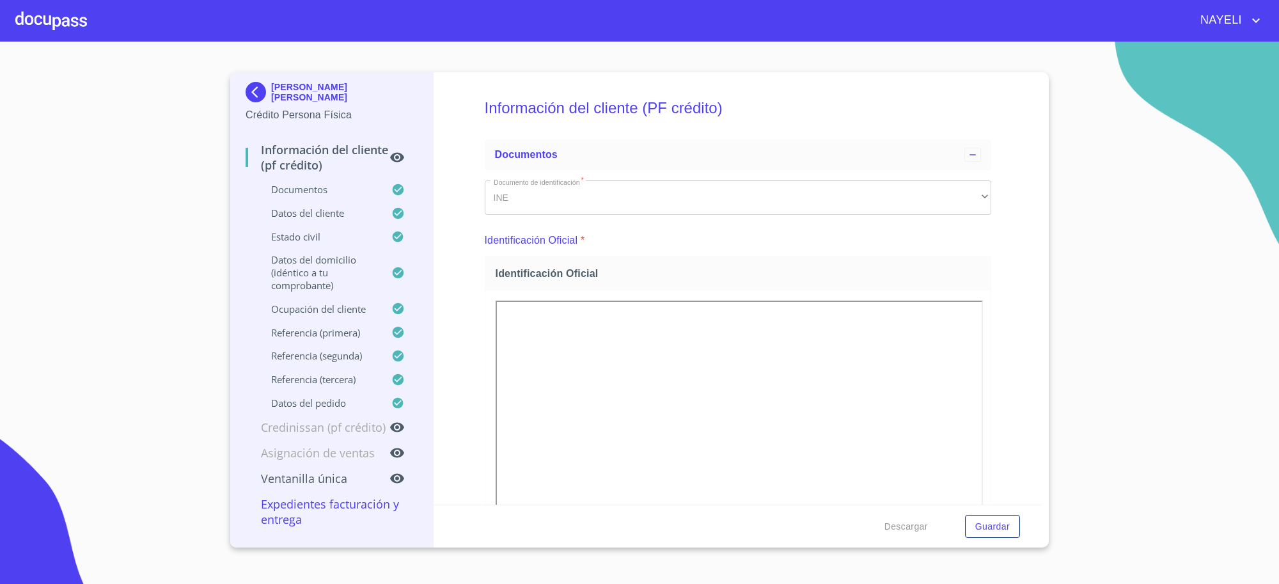
click at [973, 249] on div "Identificación Oficial *" at bounding box center [738, 240] width 507 height 31
click at [960, 282] on div "Identificación Oficial" at bounding box center [738, 273] width 506 height 34
click at [964, 264] on div "Identificación Oficial" at bounding box center [738, 273] width 506 height 34
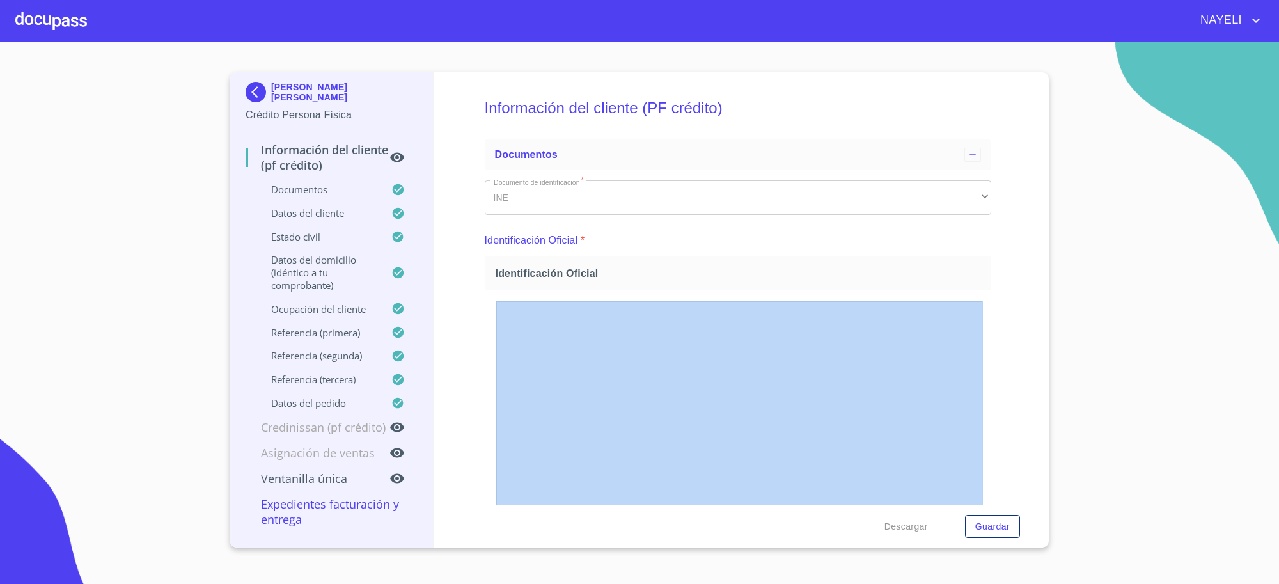
click at [964, 264] on div "Identificación Oficial" at bounding box center [738, 273] width 506 height 34
click at [873, 276] on span "Identificación Oficial" at bounding box center [741, 273] width 490 height 13
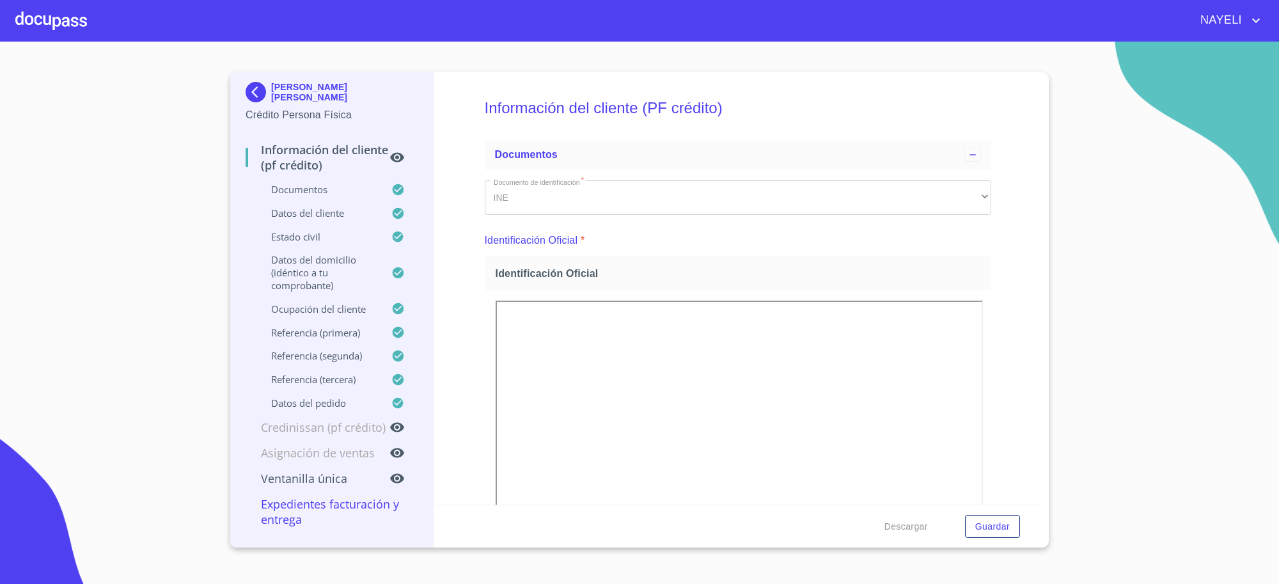
click at [256, 93] on img at bounding box center [259, 92] width 26 height 20
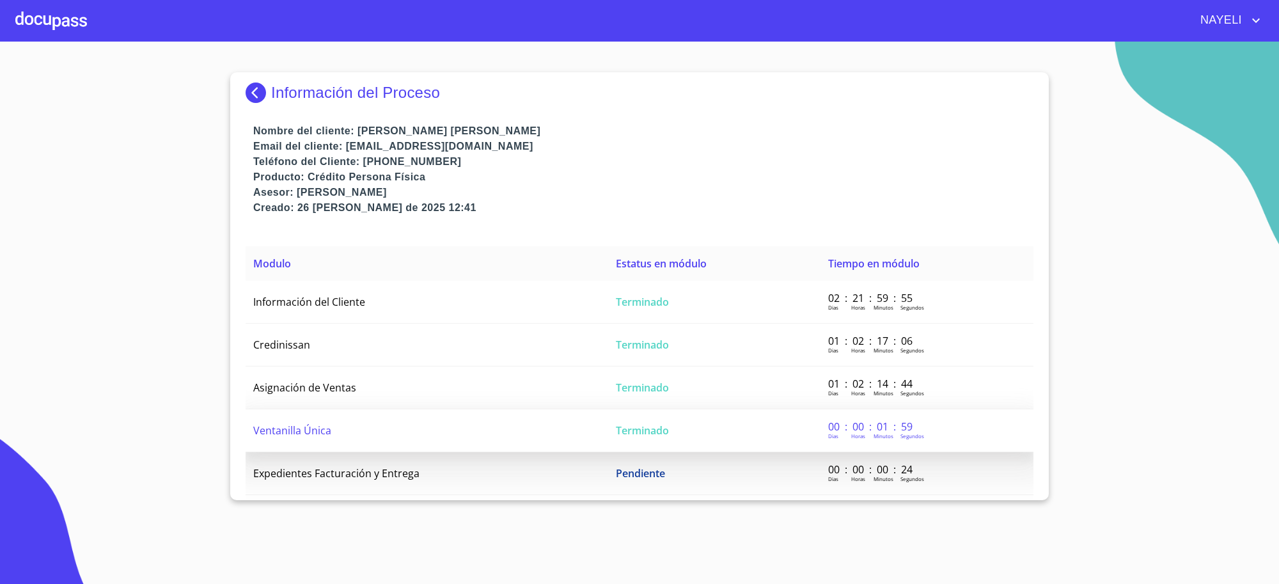
click at [378, 448] on td "Ventanilla Única" at bounding box center [427, 430] width 363 height 43
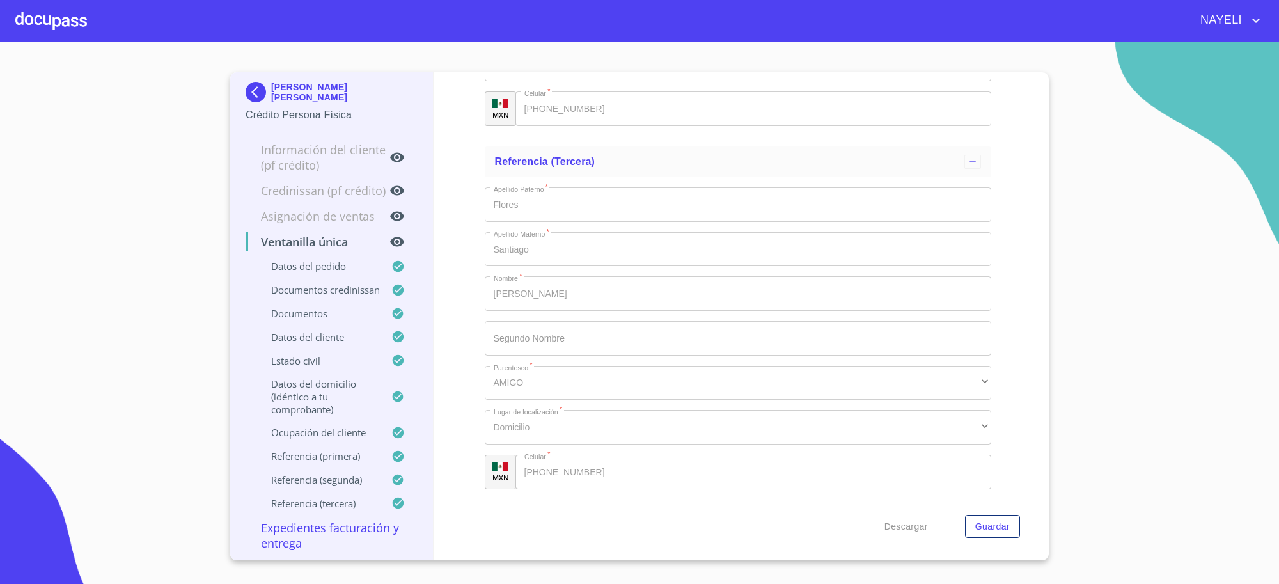
scroll to position [7825, 0]
click at [260, 106] on div "[PERSON_NAME] [PERSON_NAME]" at bounding box center [332, 95] width 172 height 26
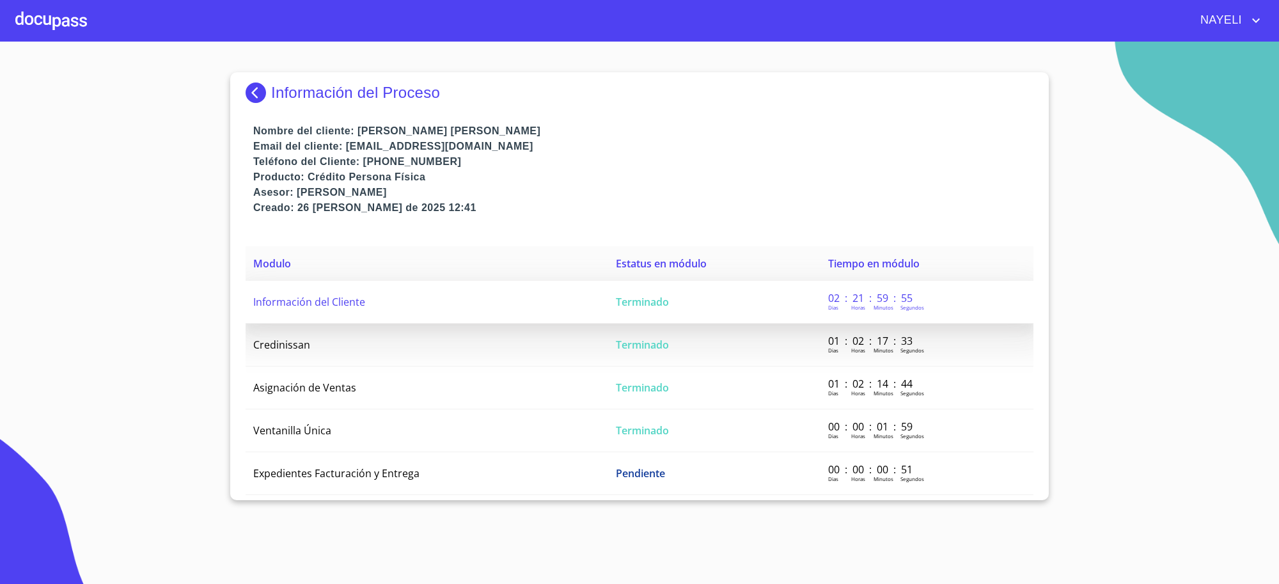
click at [442, 295] on td "Información del Cliente" at bounding box center [427, 302] width 363 height 43
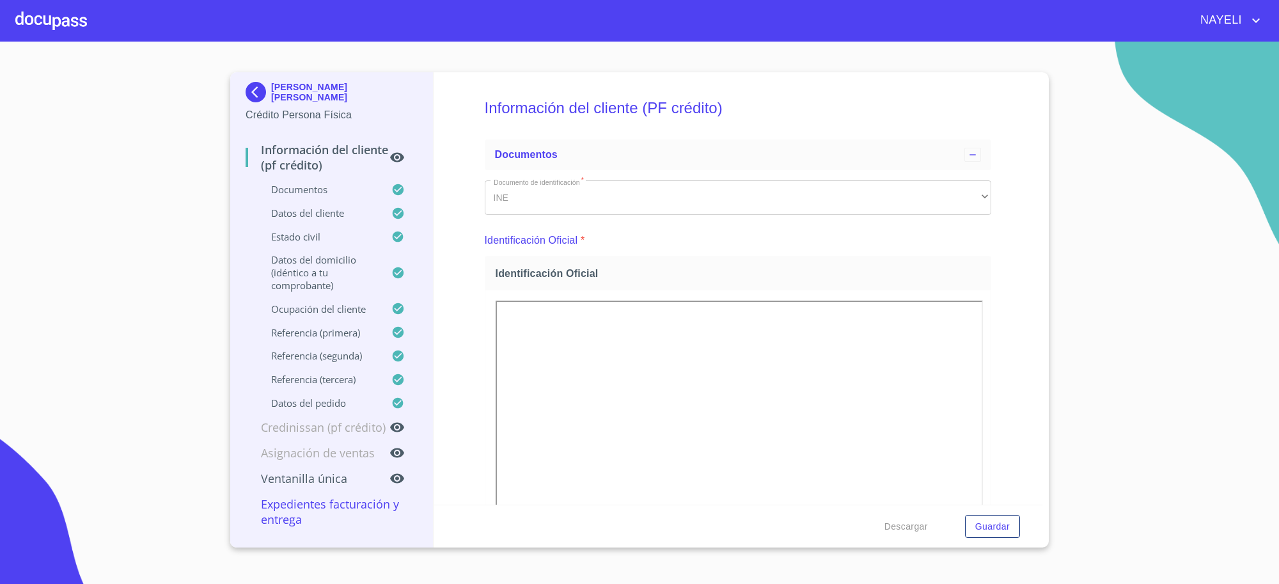
click at [246, 95] on img at bounding box center [259, 92] width 26 height 20
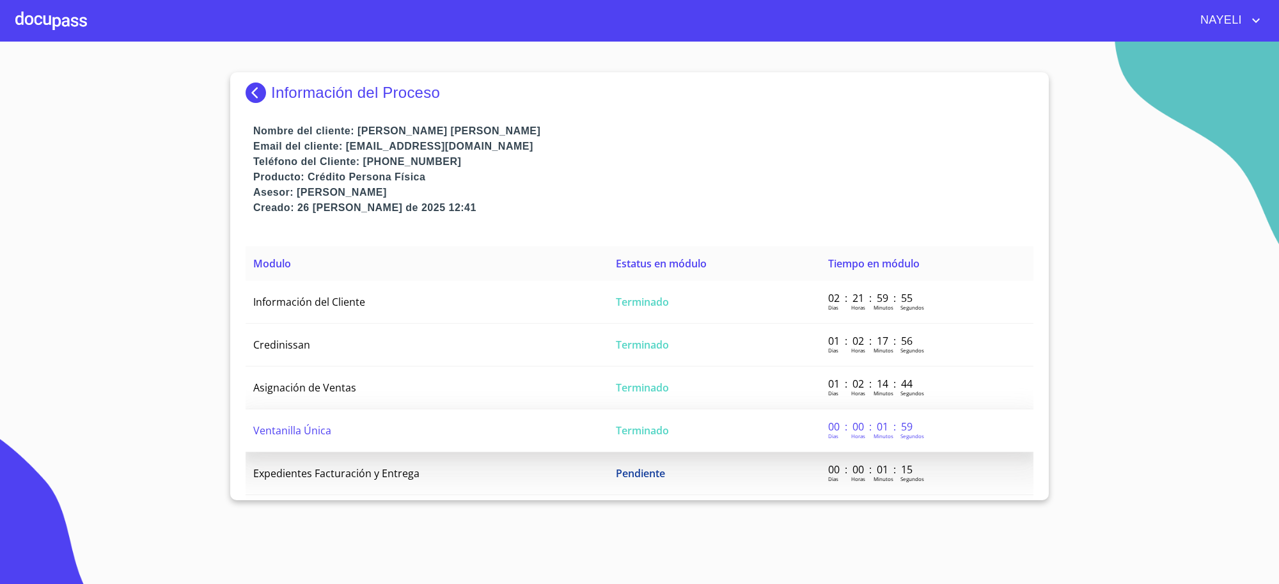
click at [372, 433] on td "Ventanilla Única" at bounding box center [427, 430] width 363 height 43
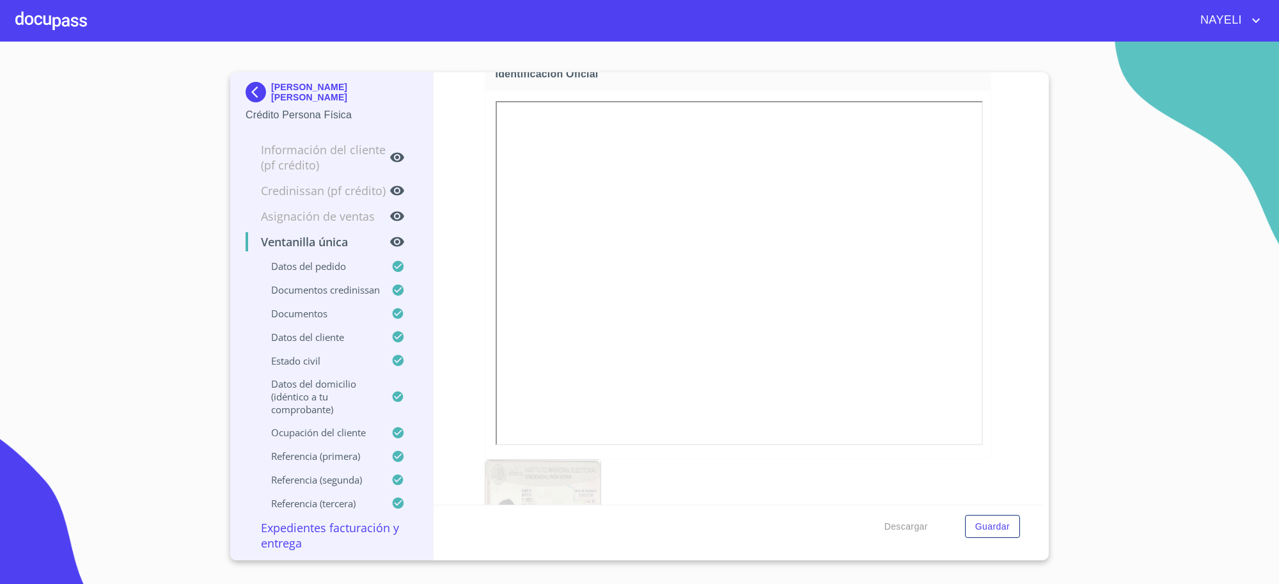
scroll to position [756, 0]
click at [255, 100] on img at bounding box center [259, 92] width 26 height 20
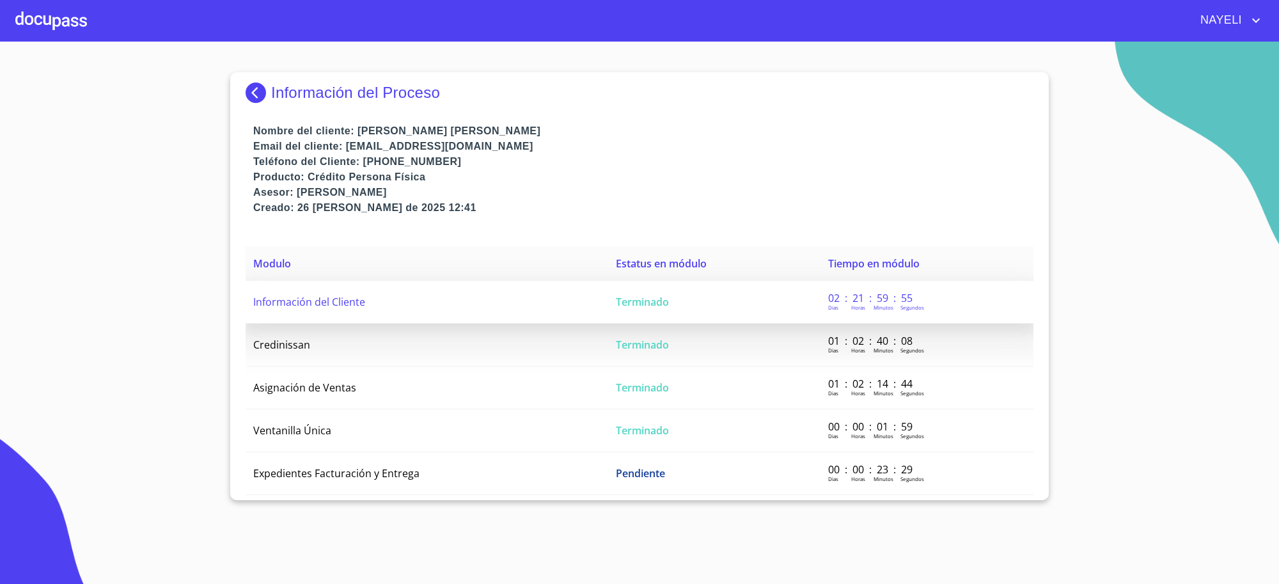
click at [552, 311] on td "Información del Cliente" at bounding box center [427, 302] width 363 height 43
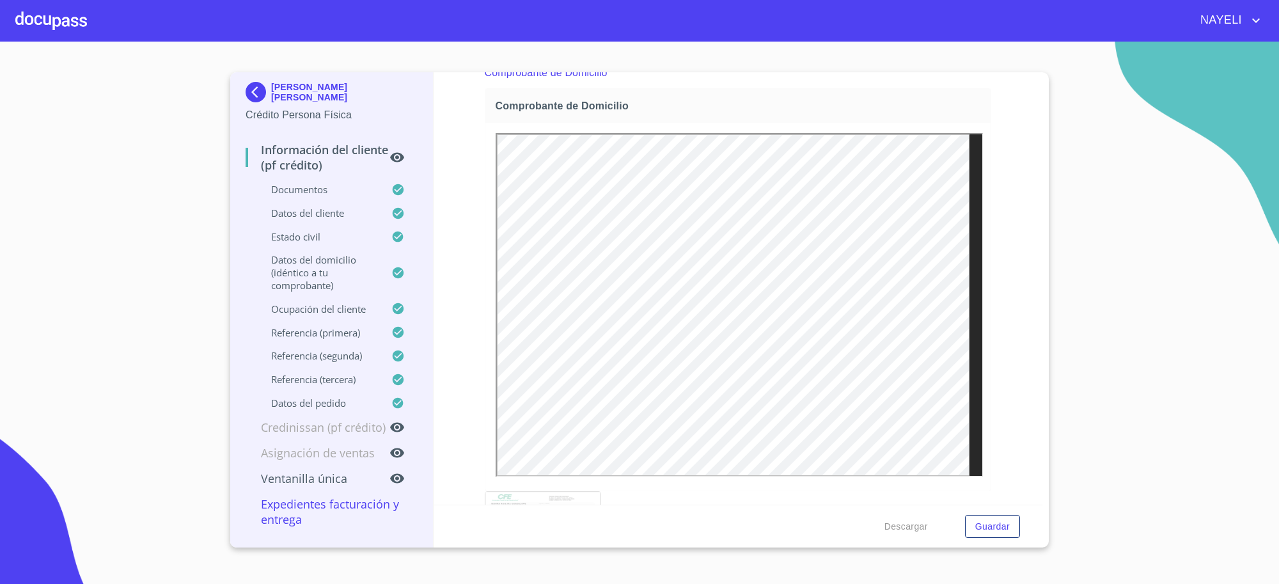
scroll to position [693, 0]
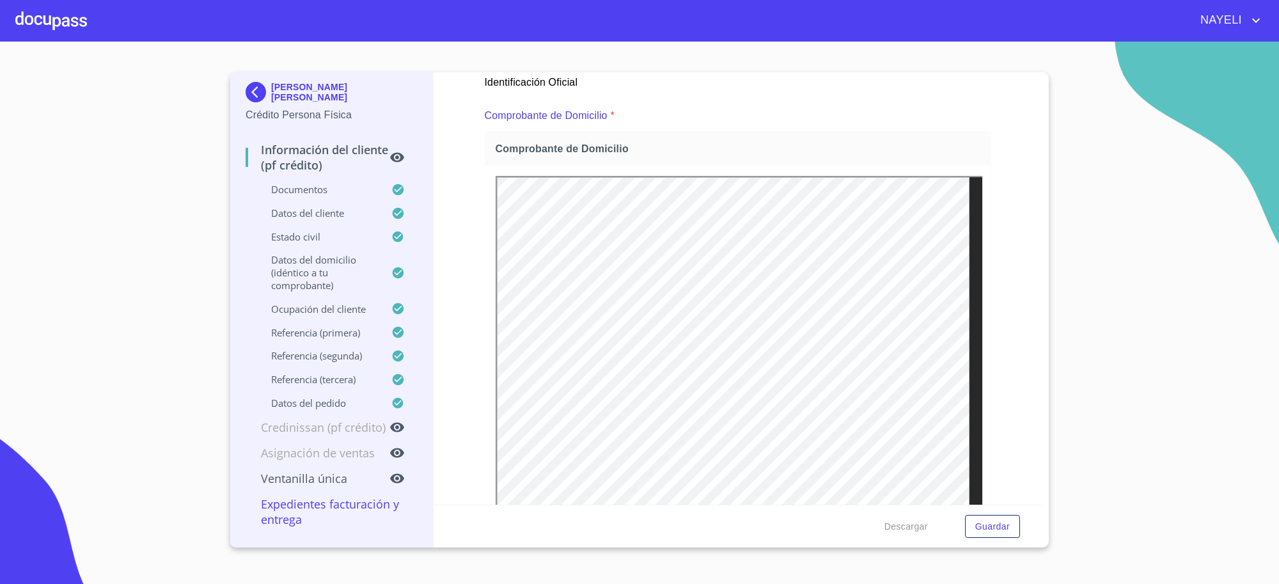
click at [281, 91] on p "[PERSON_NAME] [PERSON_NAME]" at bounding box center [344, 92] width 146 height 20
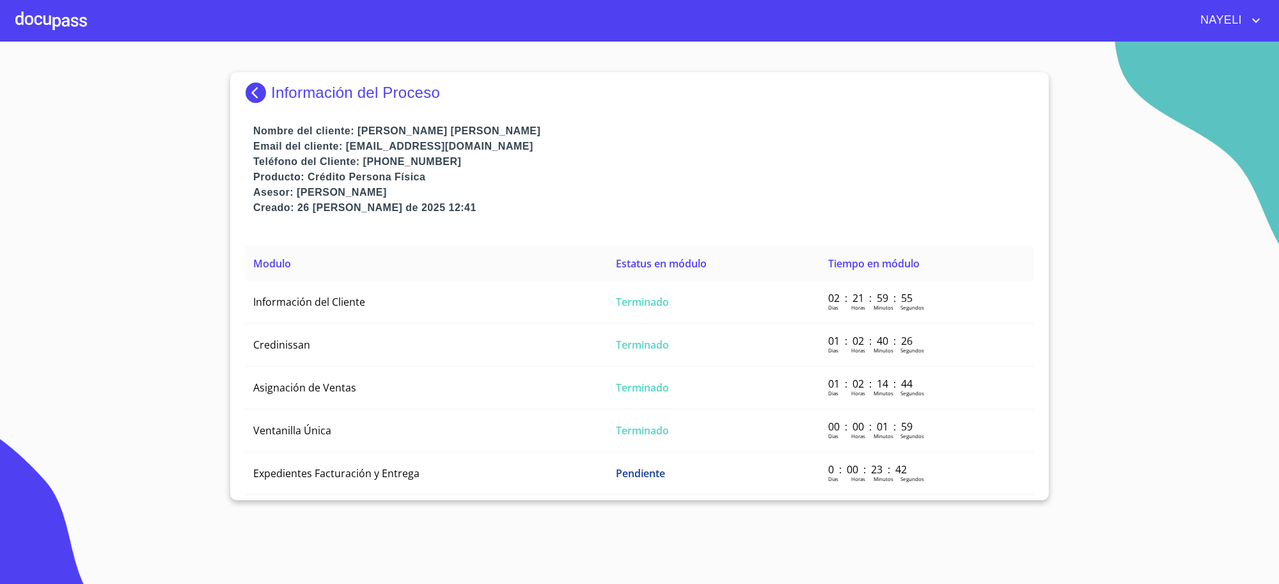
click at [281, 91] on p "Información del Proceso" at bounding box center [355, 93] width 169 height 18
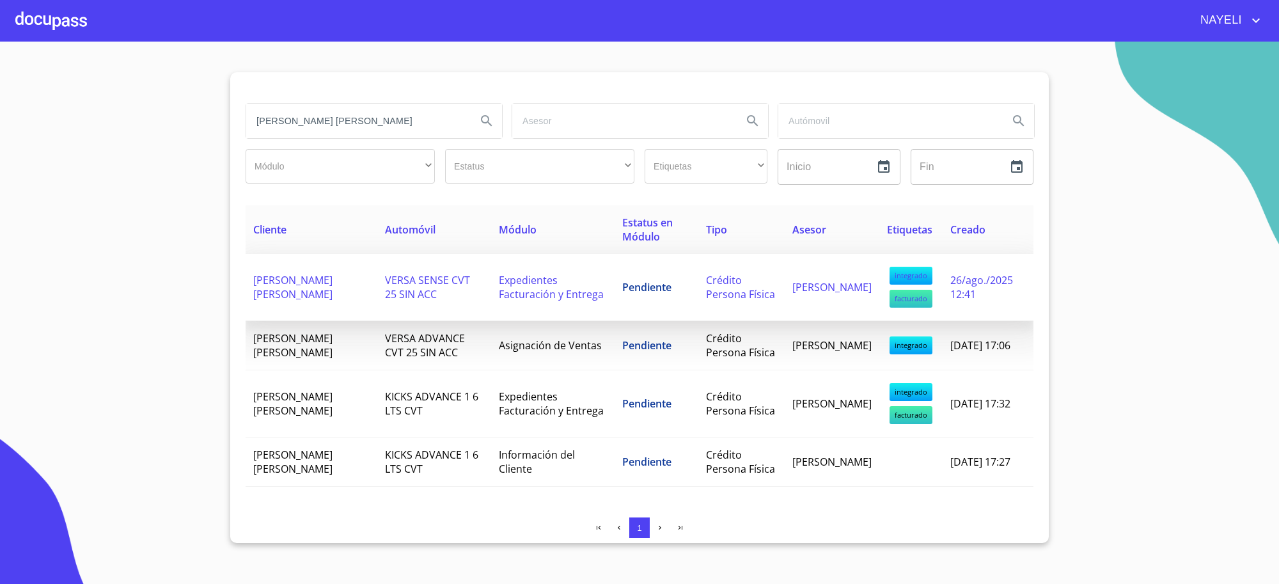
click at [638, 294] on span "Pendiente" at bounding box center [646, 287] width 49 height 14
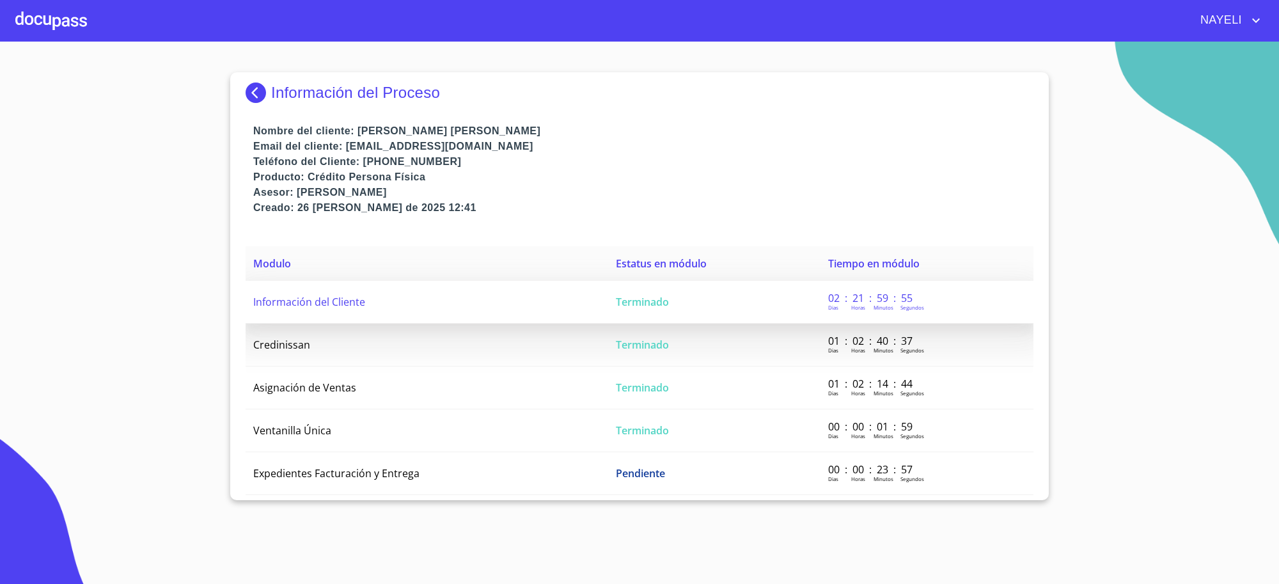
click at [710, 302] on td "Terminado" at bounding box center [714, 302] width 212 height 43
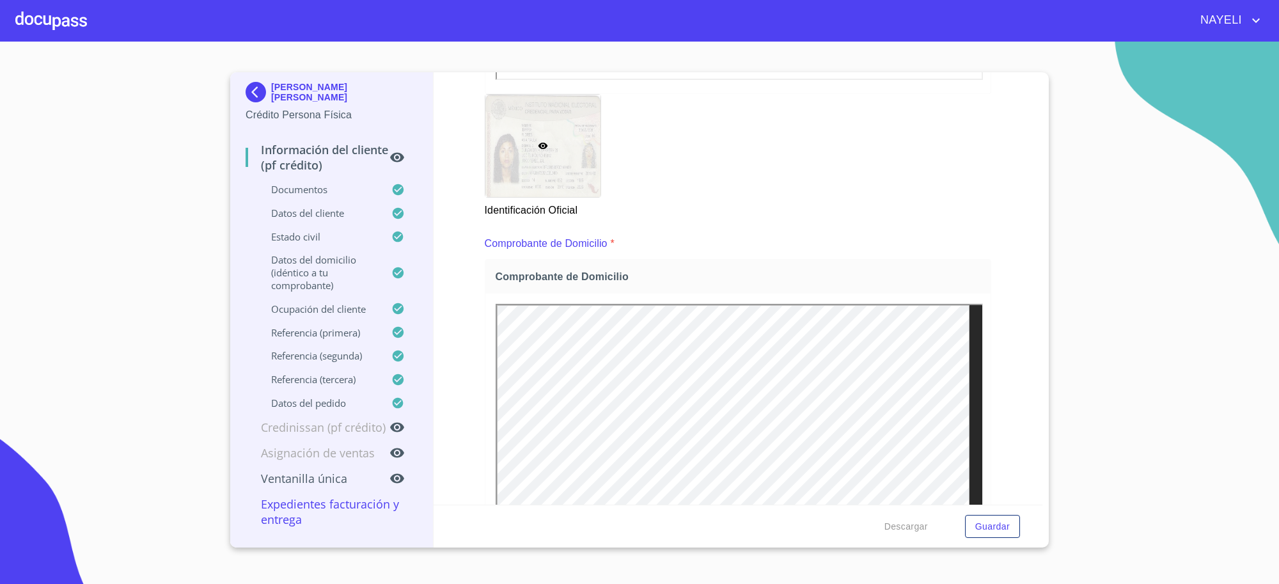
scroll to position [639, 0]
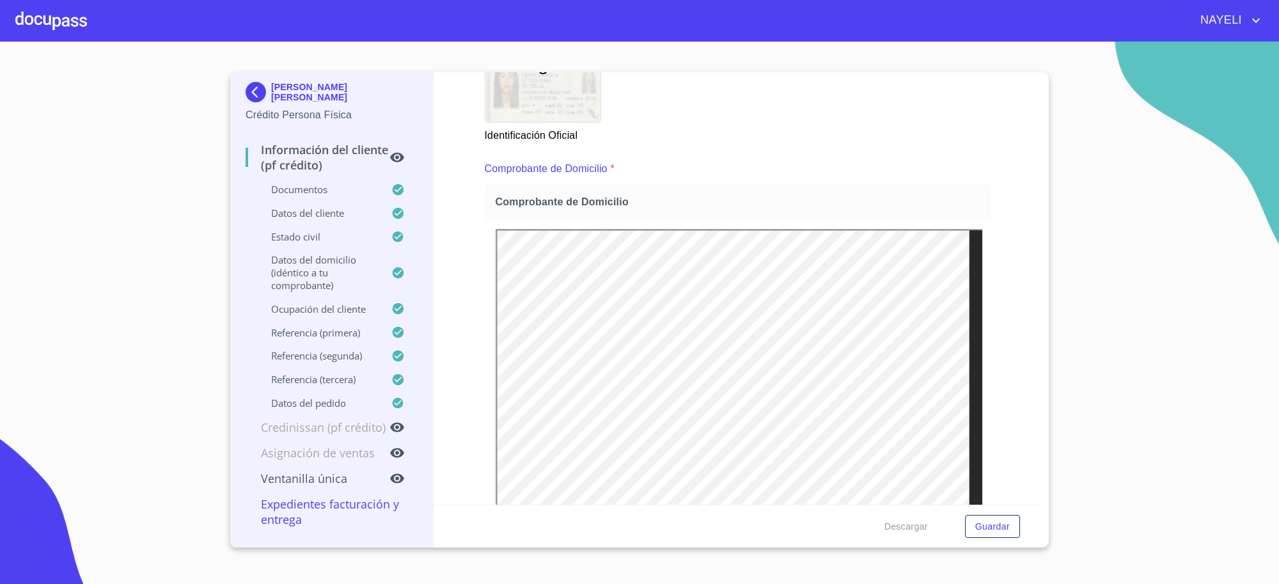
click at [285, 93] on p "[PERSON_NAME] [PERSON_NAME]" at bounding box center [344, 92] width 146 height 20
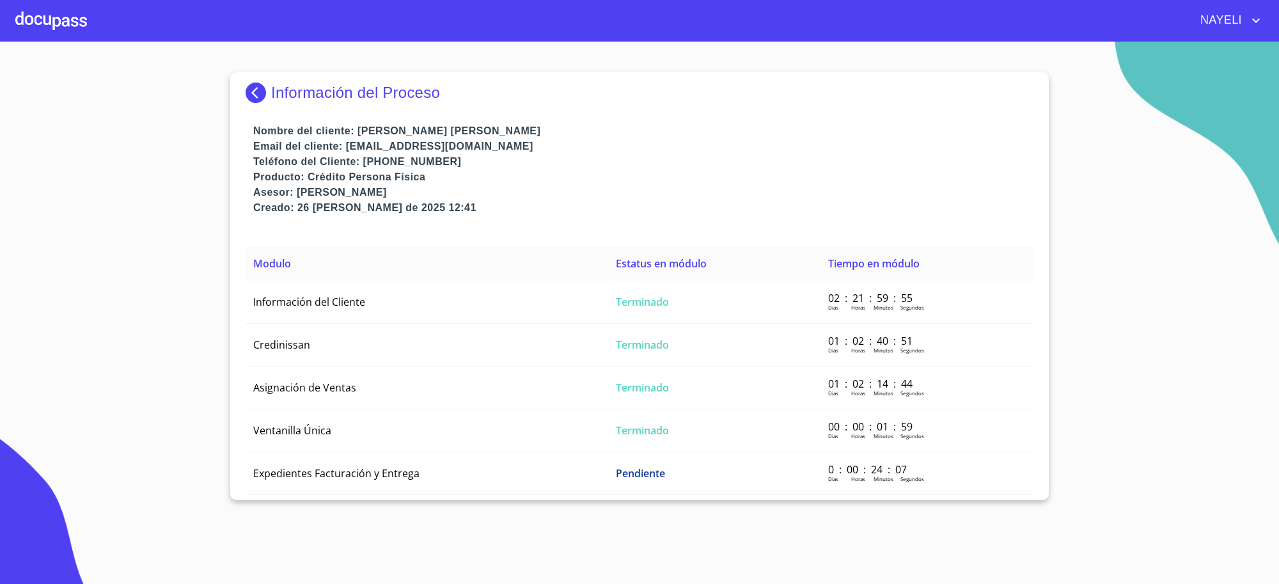
click at [285, 93] on p "Información del Proceso" at bounding box center [355, 93] width 169 height 18
